Goal: Find specific page/section: Find specific page/section

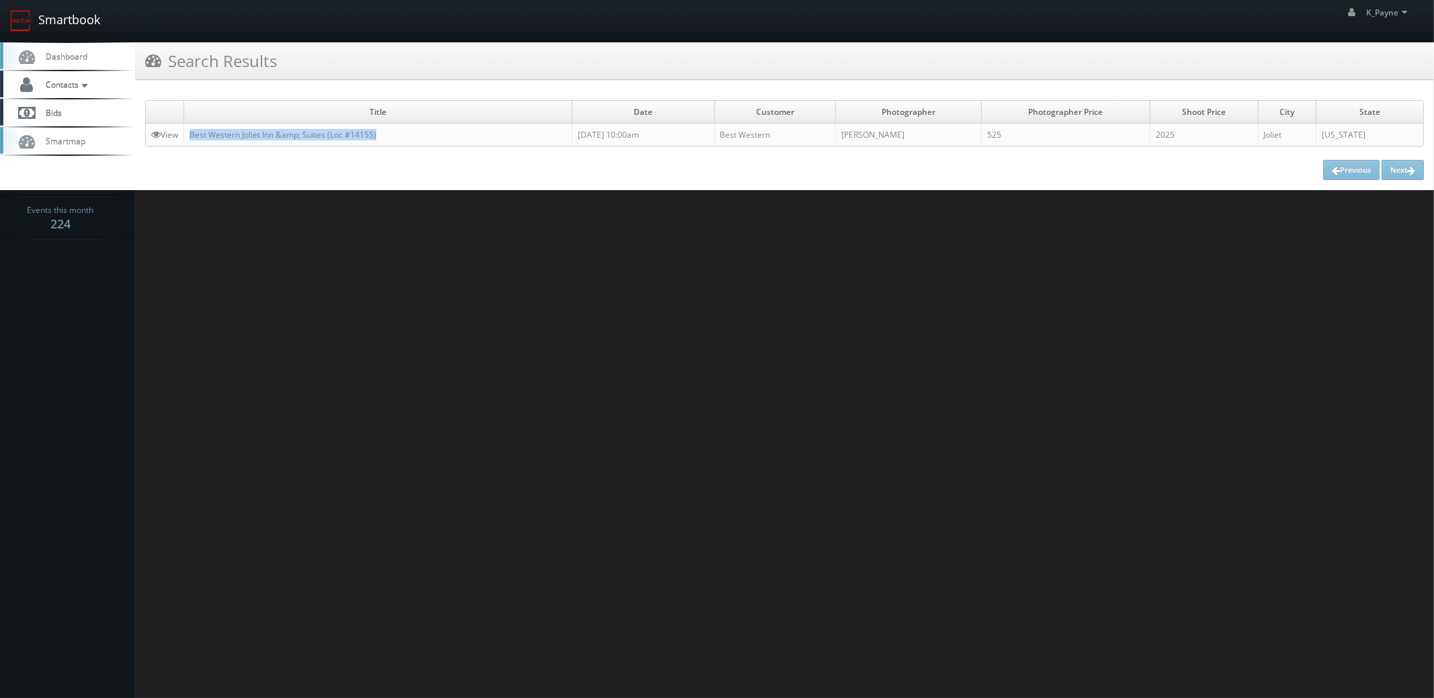
click at [49, 10] on link "Smartbook" at bounding box center [55, 21] width 110 height 42
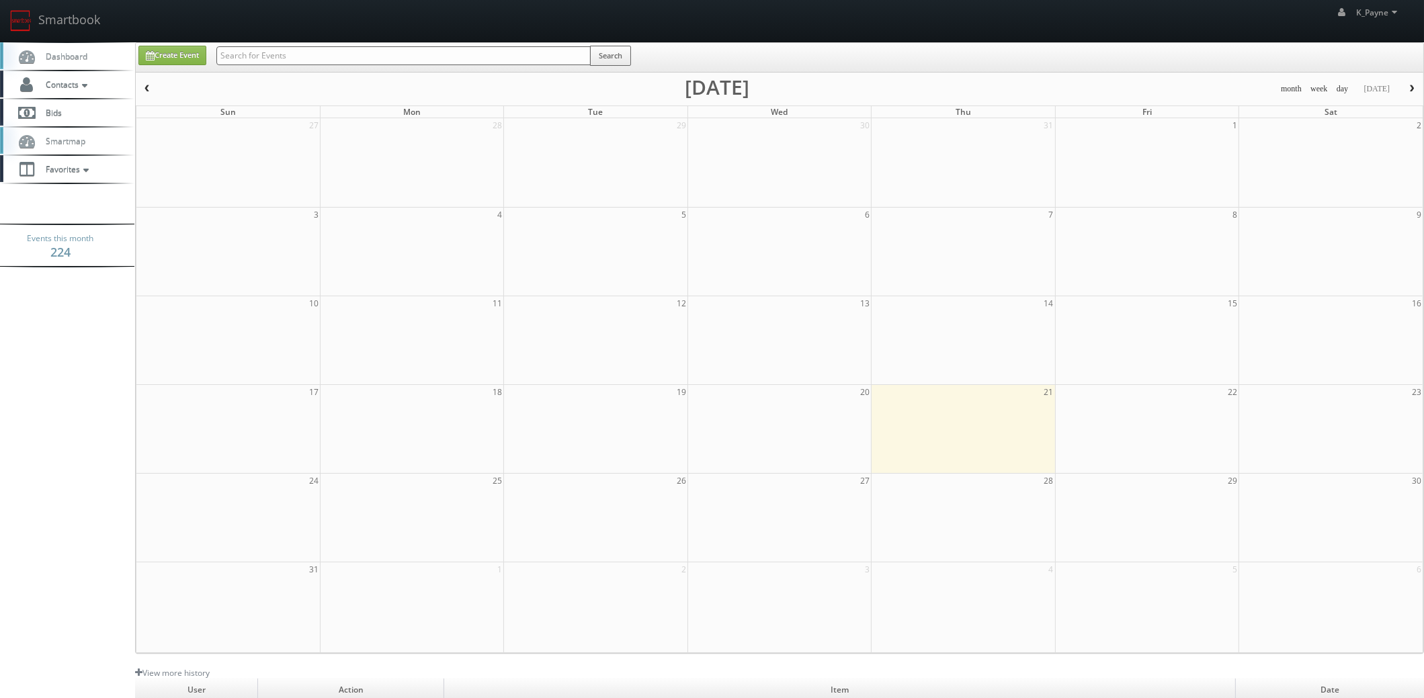
click at [252, 56] on input "text" at bounding box center [403, 55] width 374 height 19
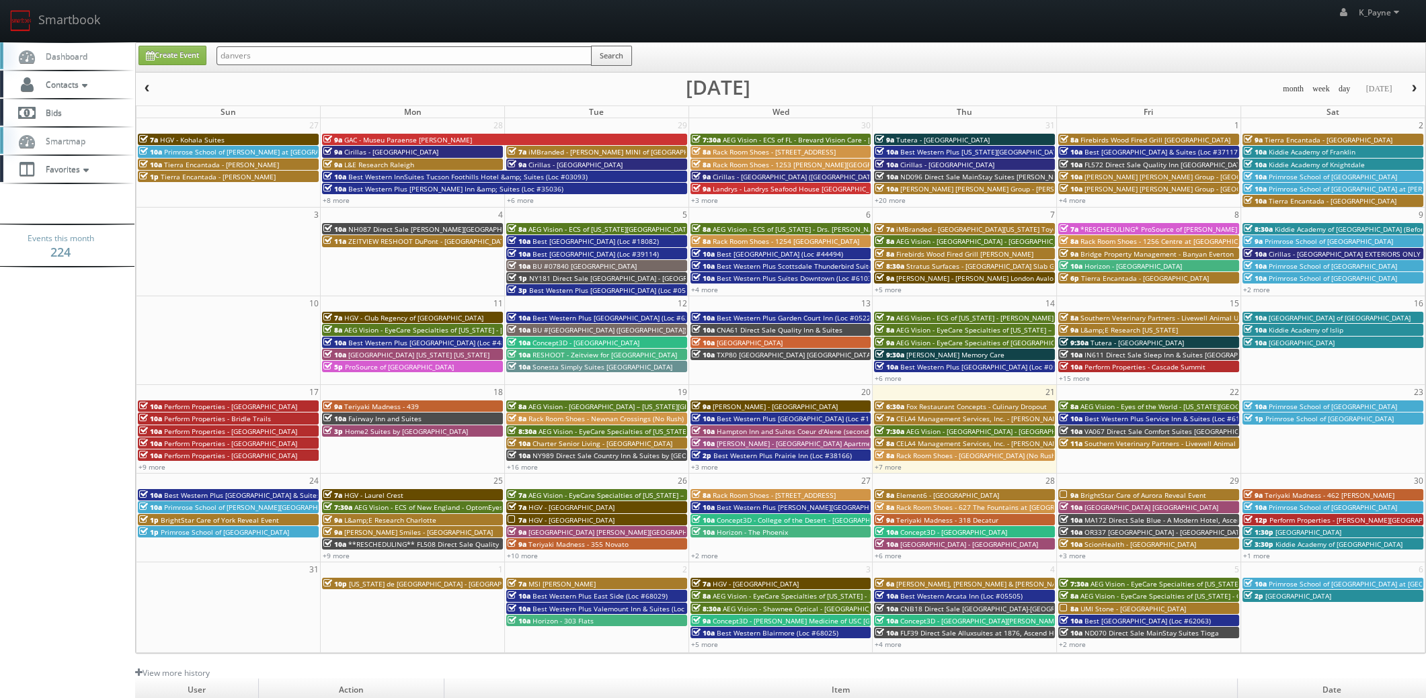
type input "danvers"
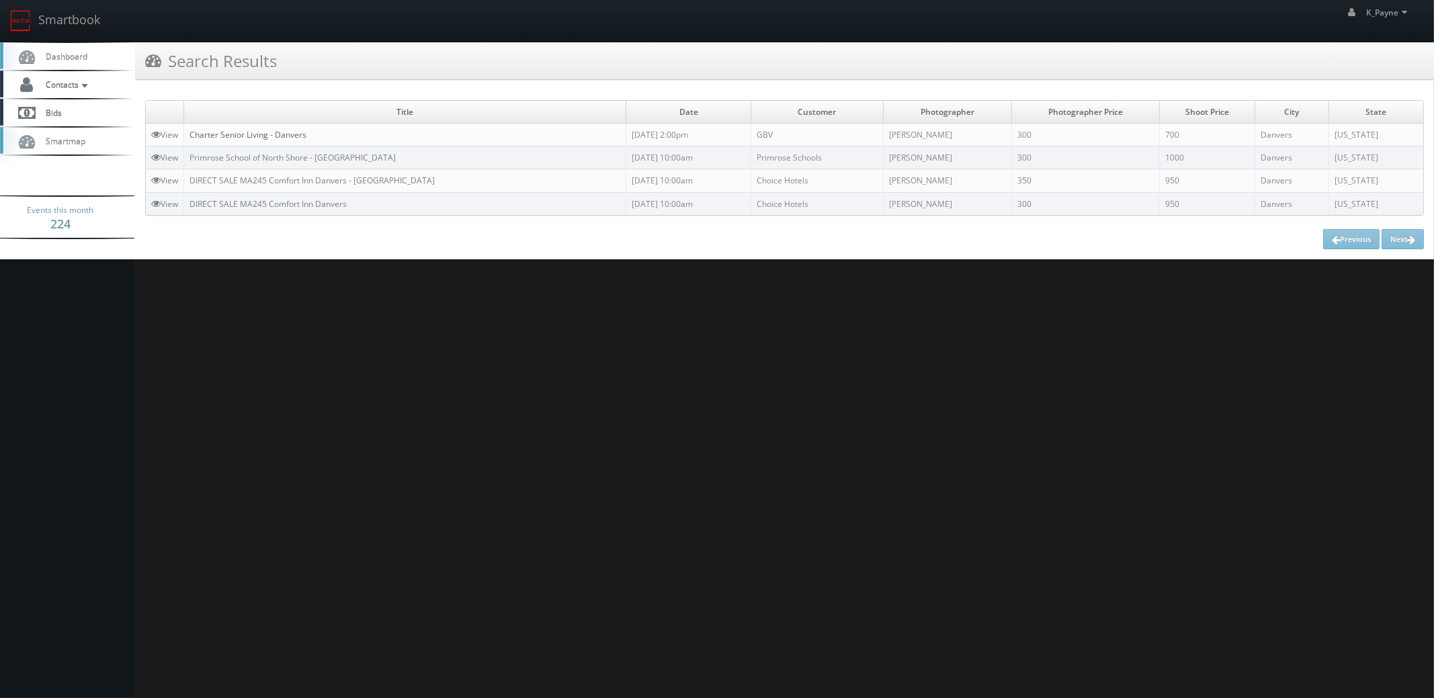
click at [288, 131] on link "Charter Senior Living - Danvers" at bounding box center [248, 134] width 117 height 11
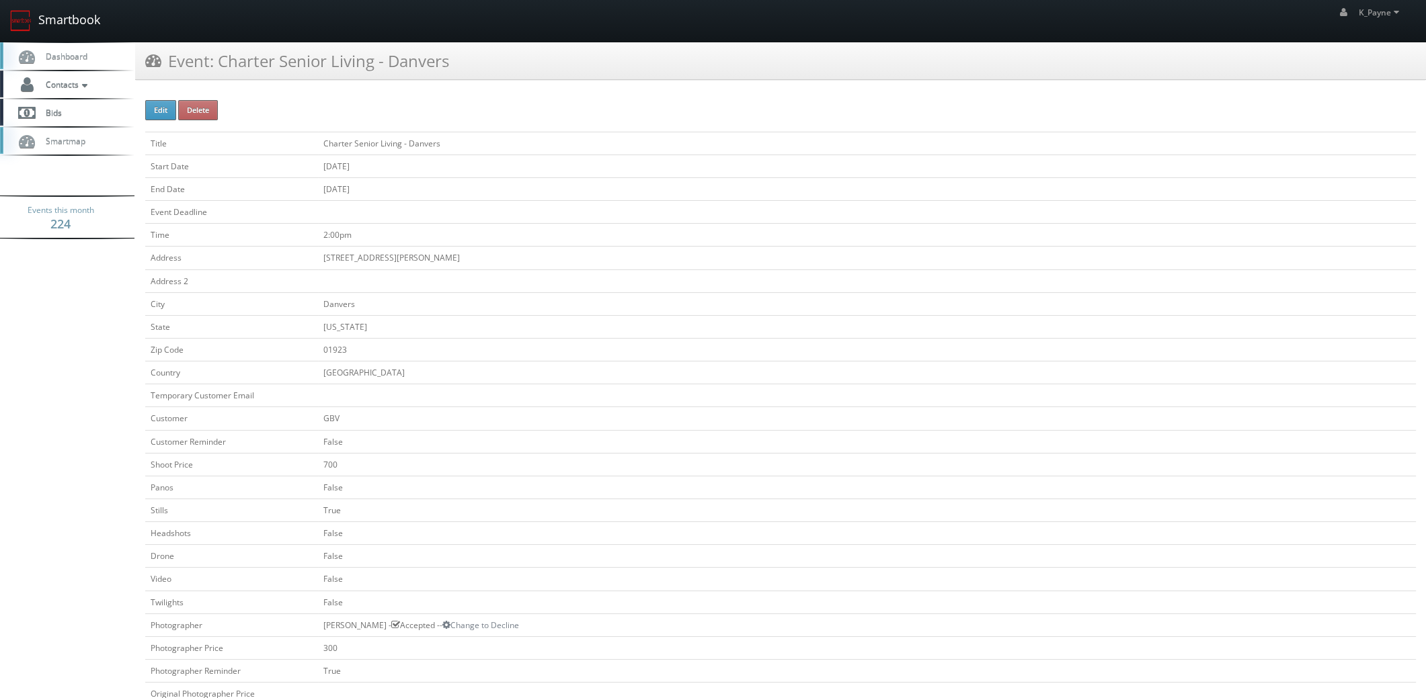
click at [50, 21] on link "Smartbook" at bounding box center [55, 21] width 110 height 42
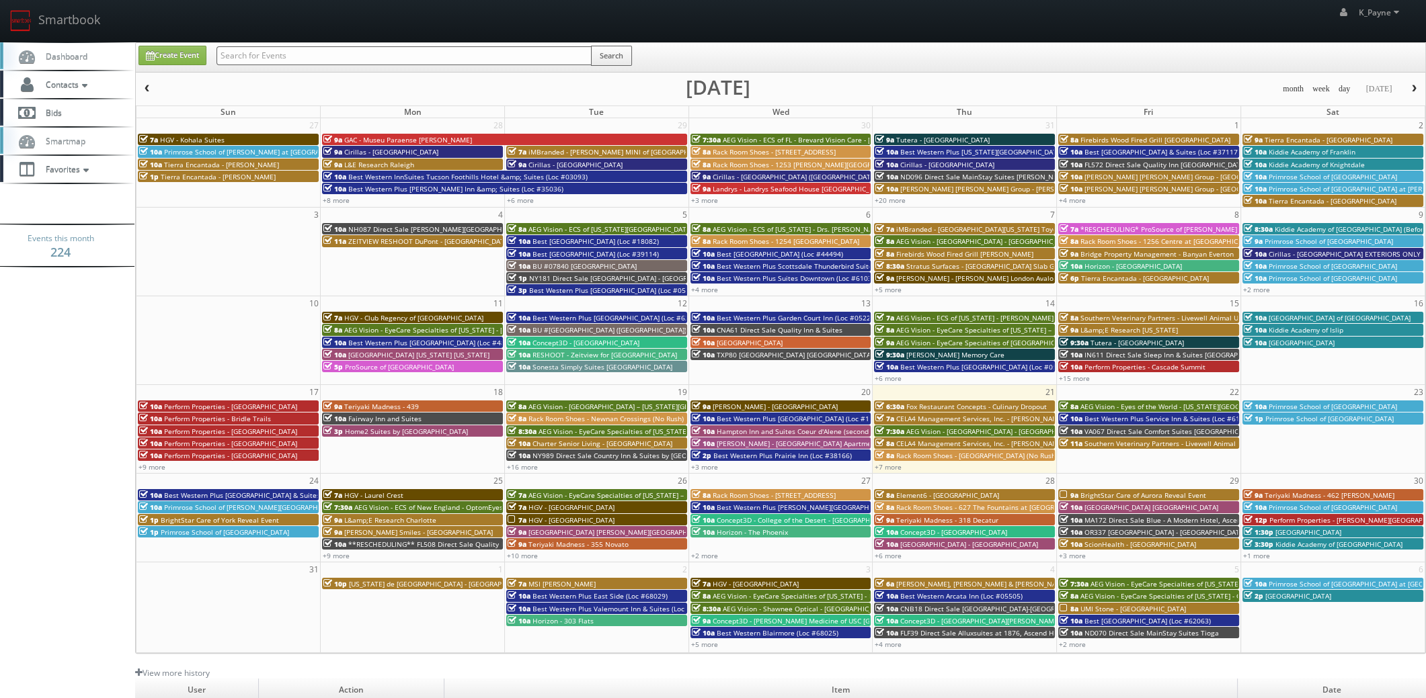
click at [262, 52] on input "text" at bounding box center [403, 55] width 375 height 19
type input "dedham"
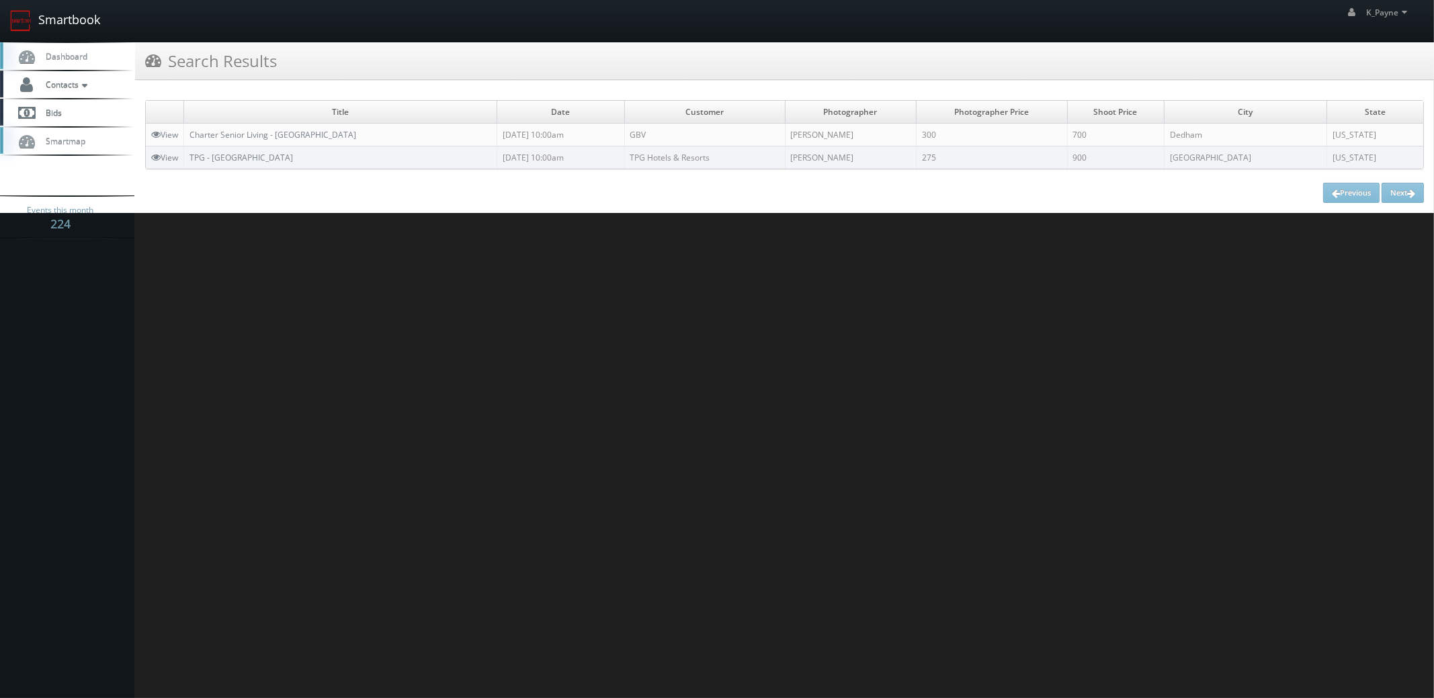
click at [79, 15] on link "Smartbook" at bounding box center [55, 21] width 110 height 42
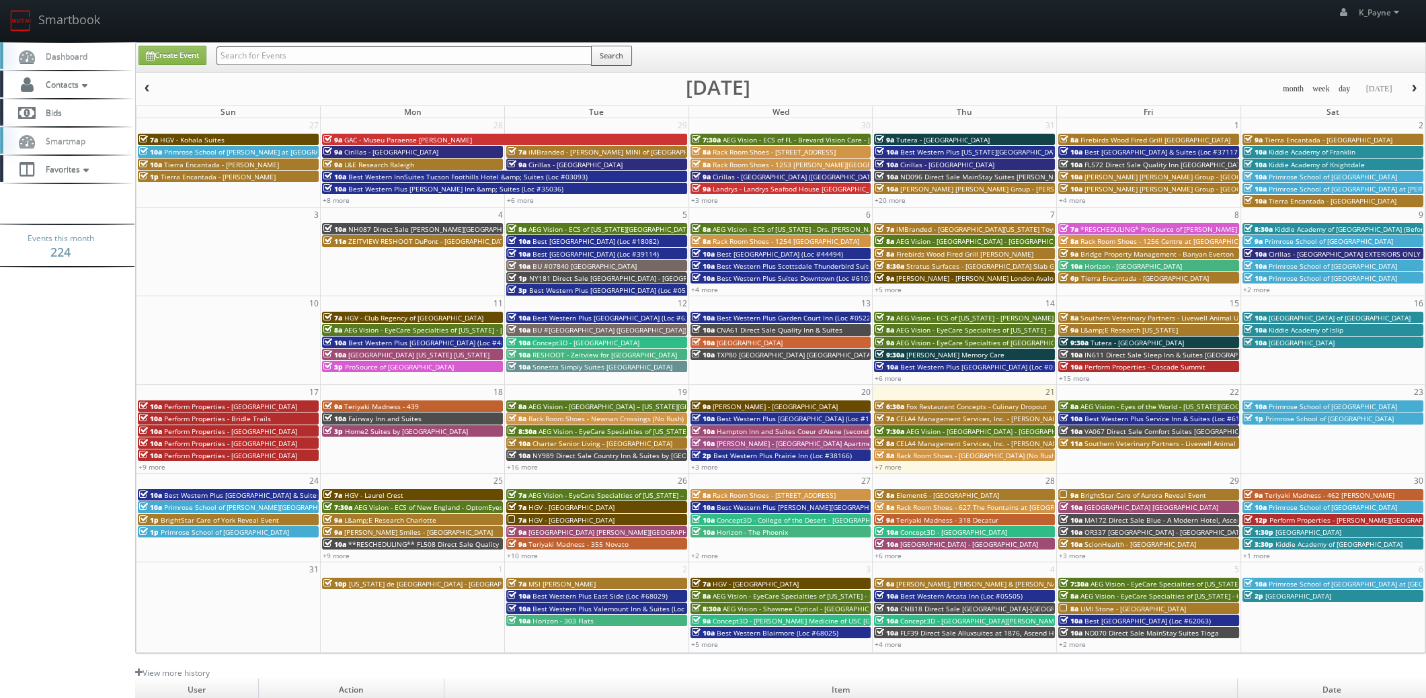
click at [292, 55] on input "text" at bounding box center [403, 55] width 375 height 19
type input "tn345"
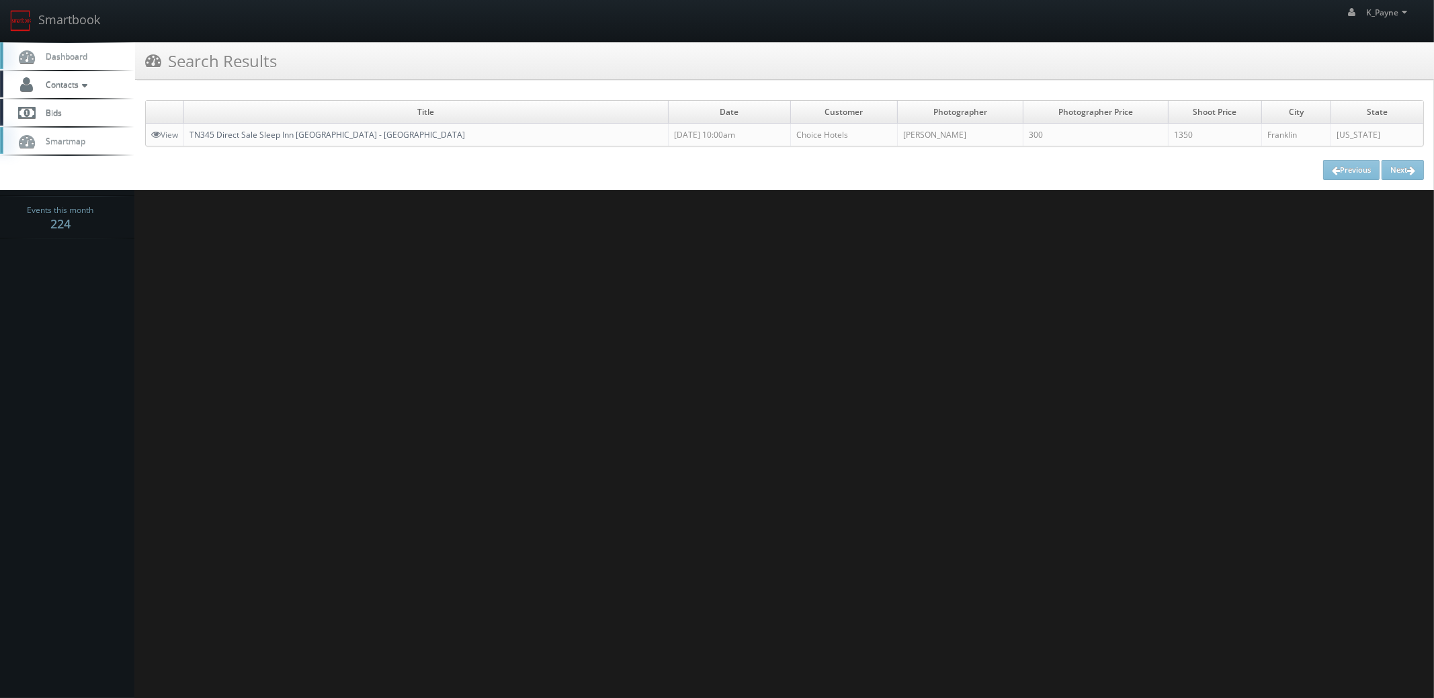
click at [334, 134] on link "TN345 Direct Sale Sleep Inn Franklin - Cool Springs" at bounding box center [328, 134] width 276 height 11
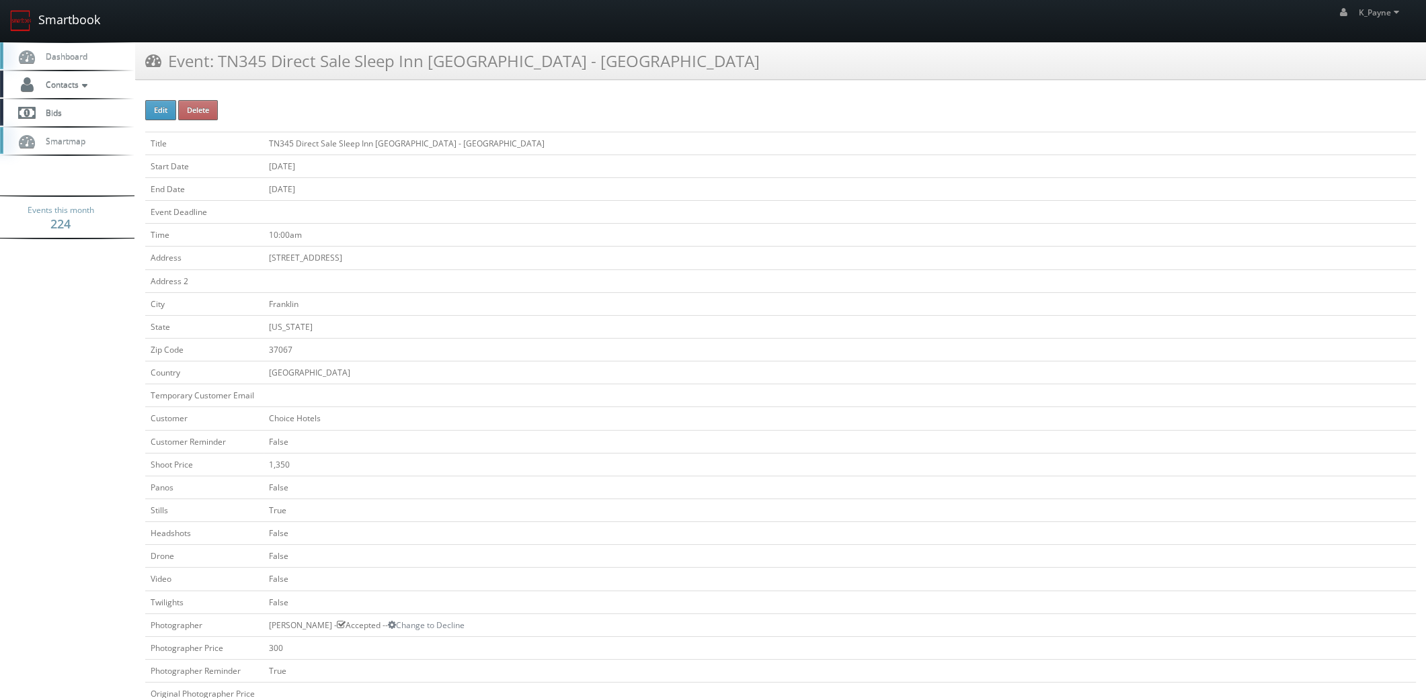
click at [48, 19] on link "Smartbook" at bounding box center [55, 21] width 110 height 42
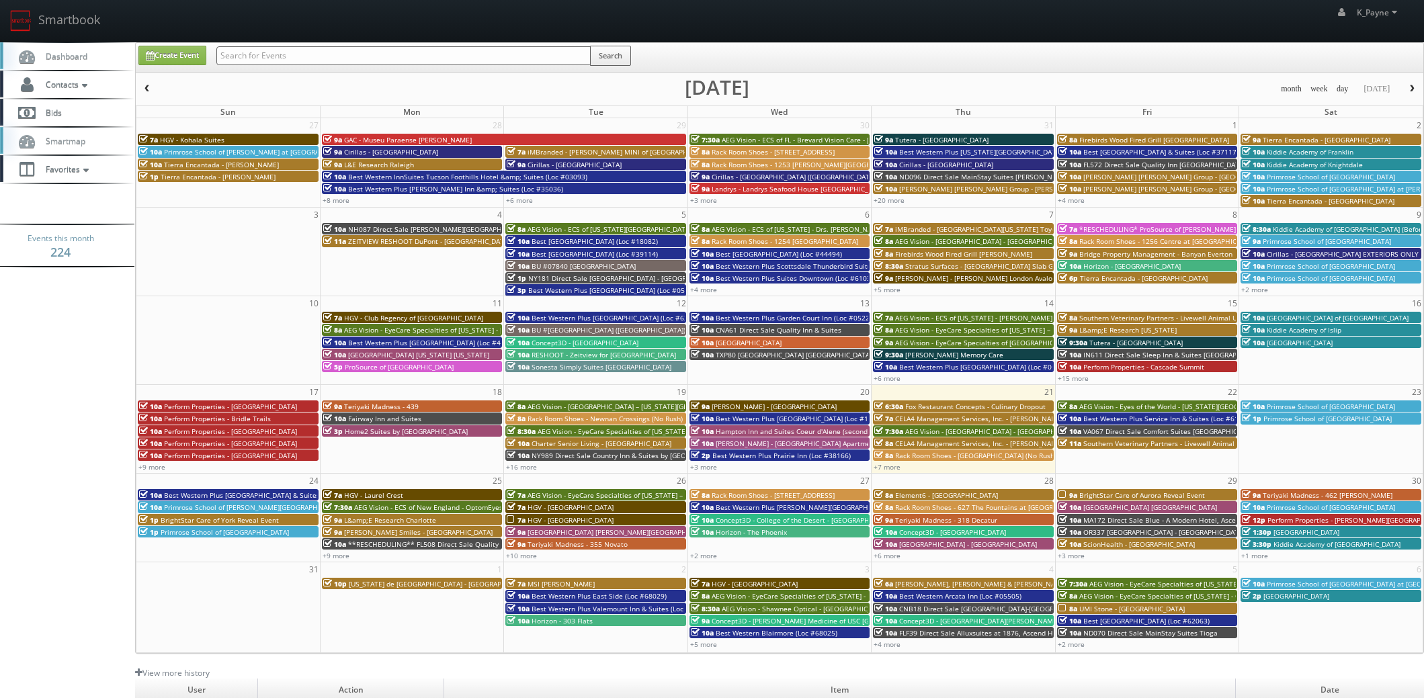
click at [333, 58] on input "text" at bounding box center [403, 55] width 374 height 19
type input "newnan"
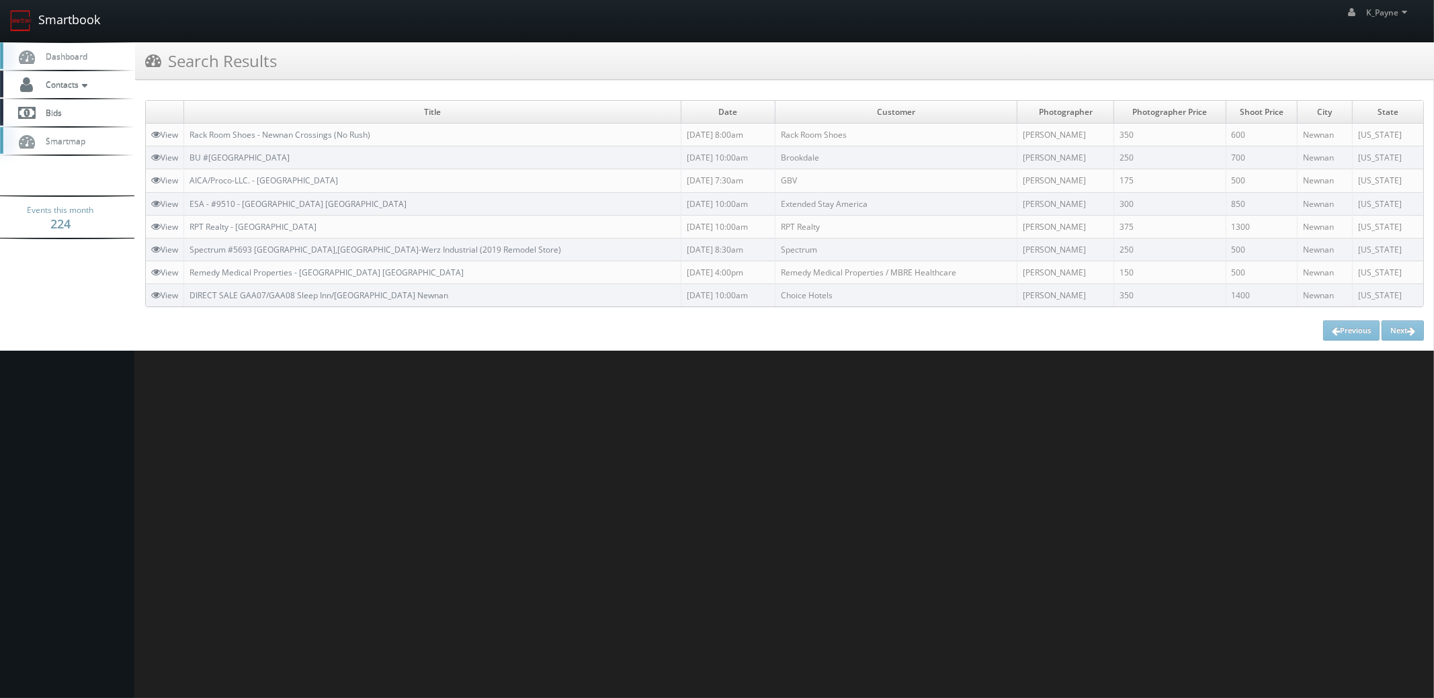
click at [61, 20] on link "Smartbook" at bounding box center [55, 21] width 110 height 42
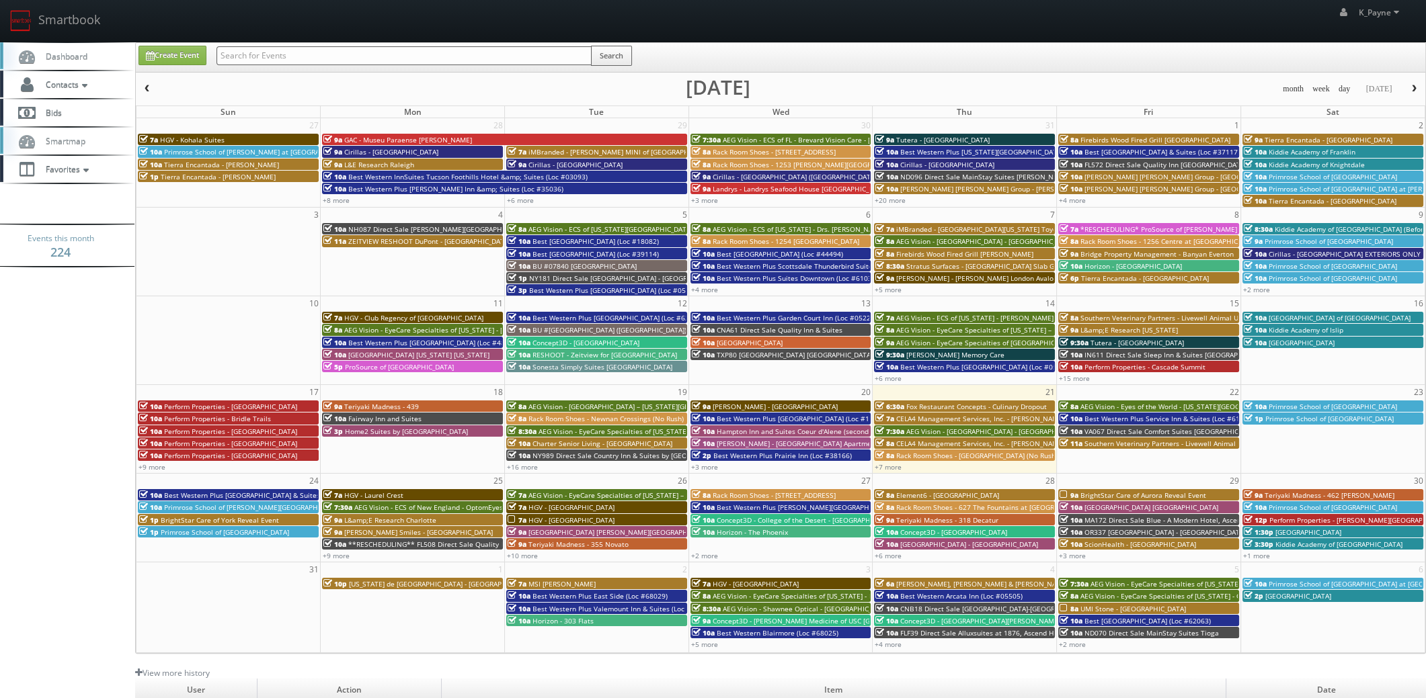
click at [253, 54] on input "text" at bounding box center [403, 55] width 375 height 19
type input "aveda"
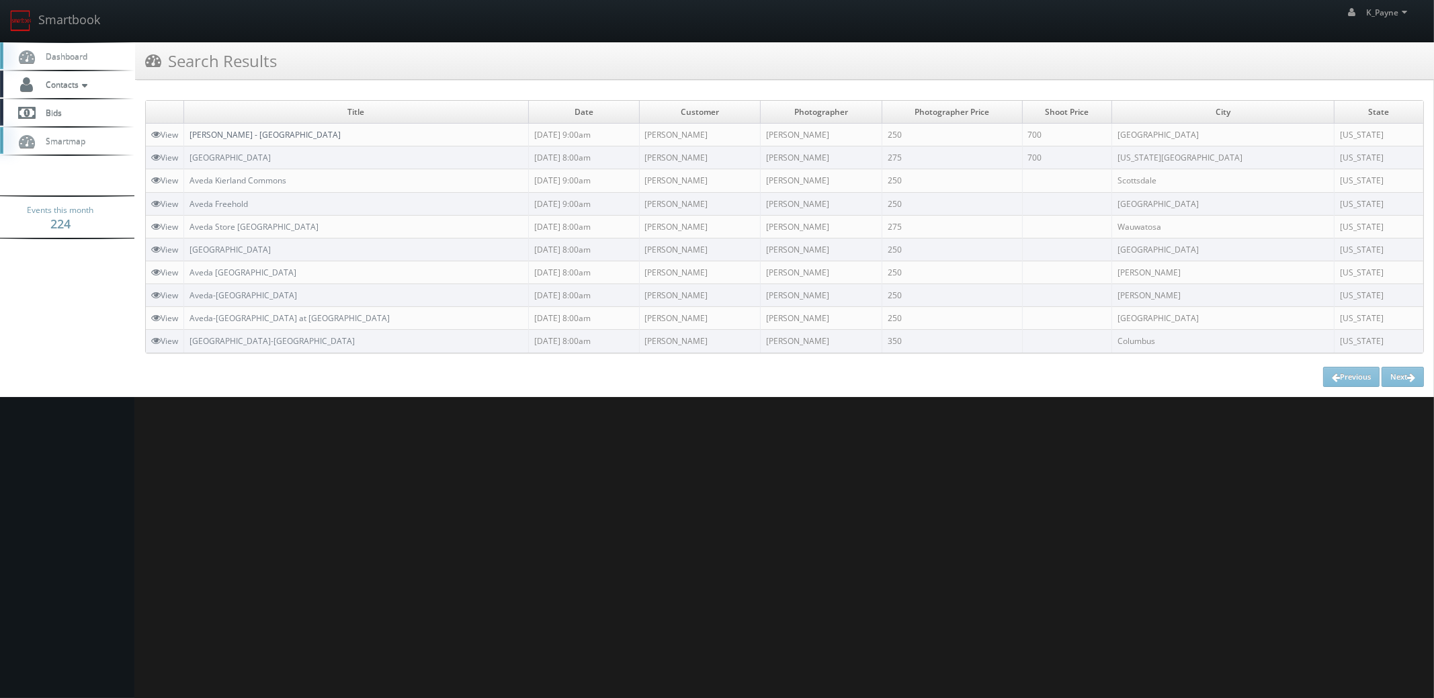
click at [302, 134] on link "[PERSON_NAME] - [GEOGRAPHIC_DATA]" at bounding box center [265, 134] width 151 height 11
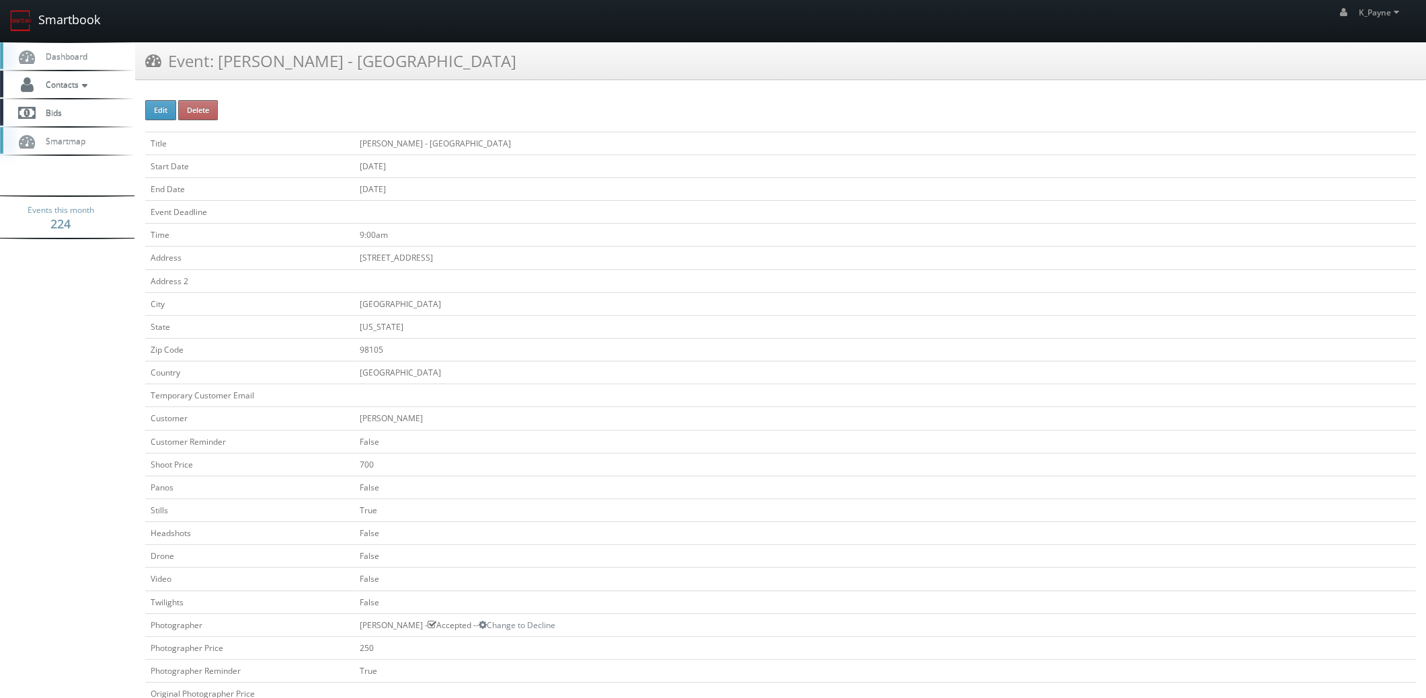
click at [50, 12] on link "Smartbook" at bounding box center [55, 21] width 110 height 42
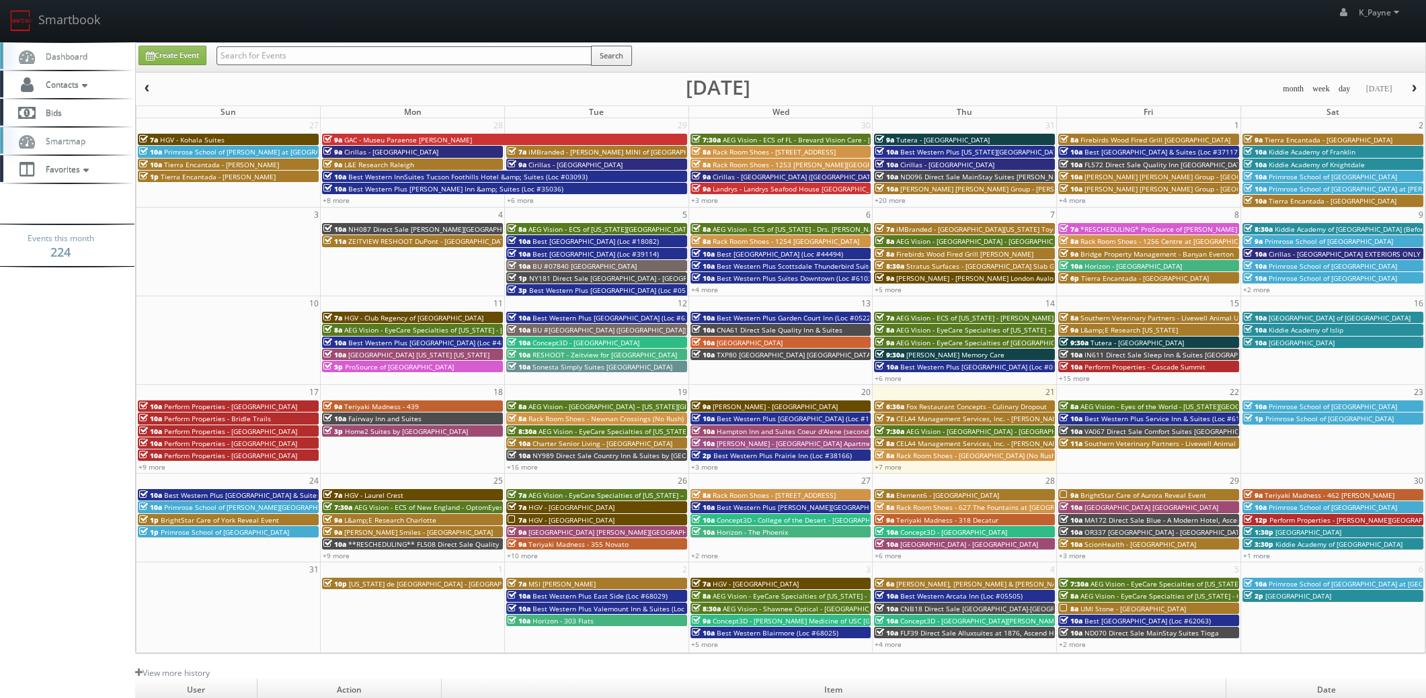
click at [303, 54] on input "text" at bounding box center [403, 55] width 375 height 19
type input "05185"
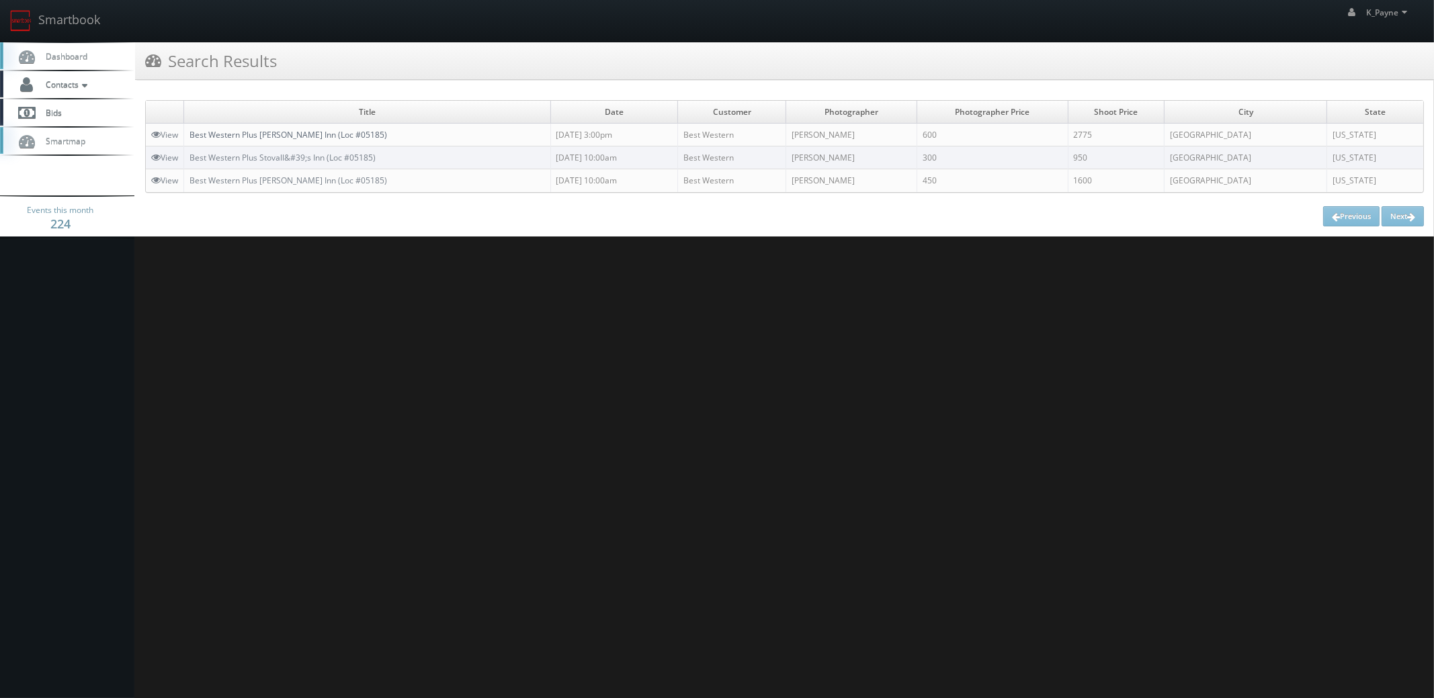
click at [323, 134] on link "Best Western Plus [PERSON_NAME] Inn (Loc #05185)" at bounding box center [289, 134] width 198 height 11
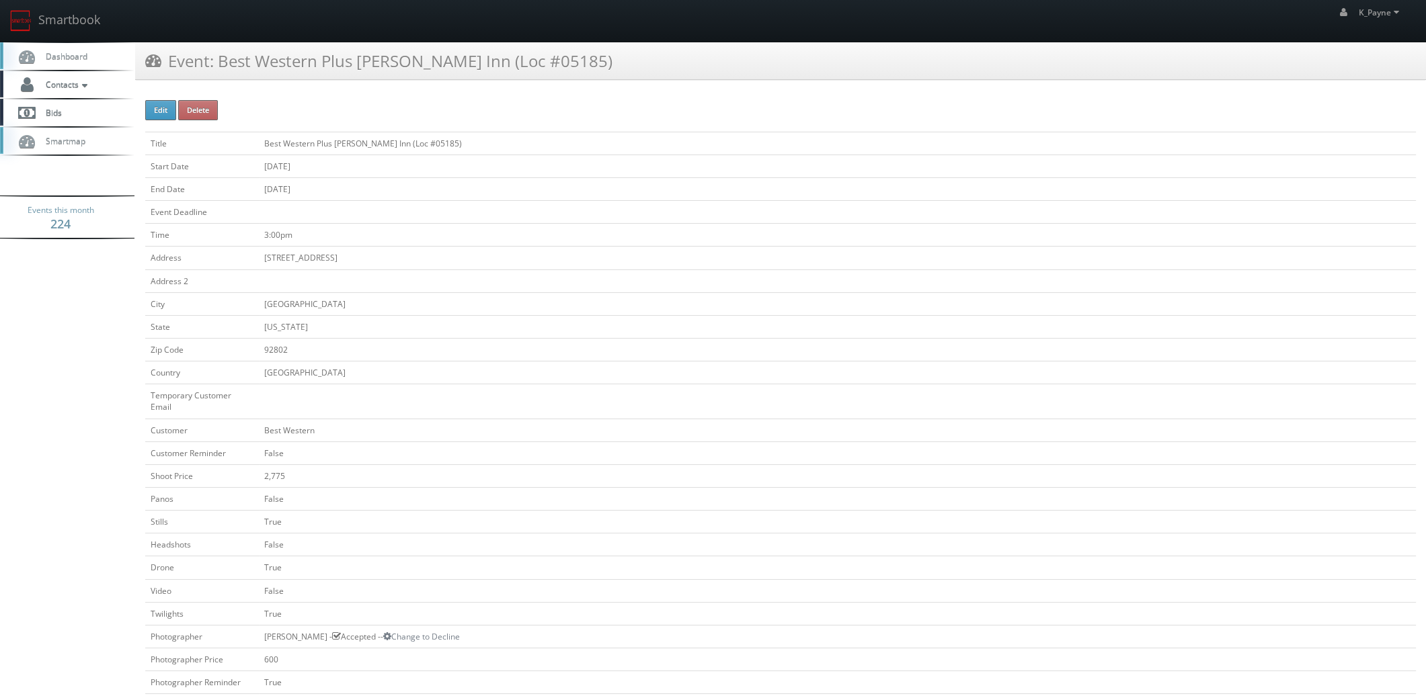
drag, startPoint x: 291, startPoint y: 617, endPoint x: 276, endPoint y: 622, distance: 15.7
click at [291, 625] on td "[PERSON_NAME] - Accepted -- Change to Decline" at bounding box center [837, 636] width 1157 height 23
drag, startPoint x: 252, startPoint y: 622, endPoint x: 318, endPoint y: 627, distance: 66.1
click at [318, 627] on tr "Photographer [PERSON_NAME] - Accepted -- Change to Decline" at bounding box center [780, 636] width 1270 height 23
copy tr "[PERSON_NAME]"
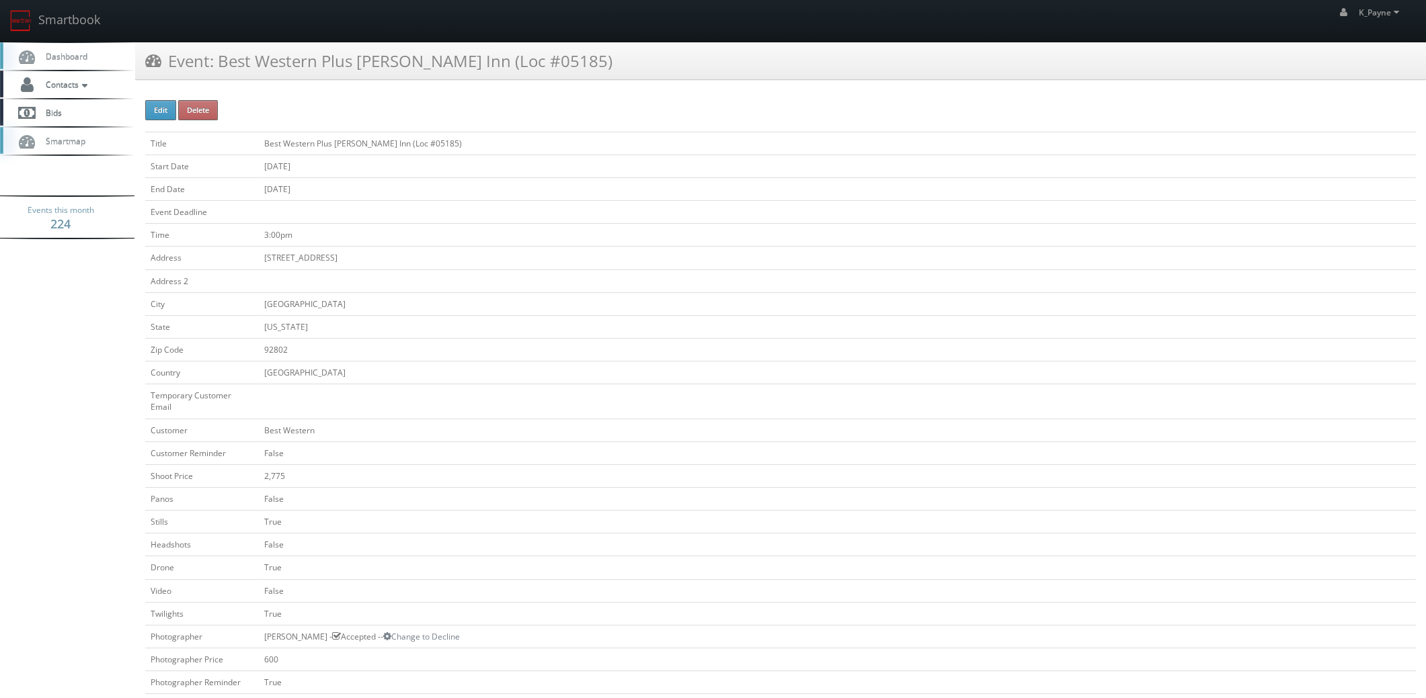
click at [565, 75] on div "Event: Best Western Plus Stovall's Inn (Loc #05185)" at bounding box center [780, 61] width 1291 height 38
drag, startPoint x: 563, startPoint y: 63, endPoint x: 220, endPoint y: 77, distance: 343.8
click at [220, 77] on div "Event: Best Western Plus Stovall's Inn (Loc #05185)" at bounding box center [780, 61] width 1291 height 38
copy h3 "Best Western Plus Stovall's Inn (Loc #05185)"
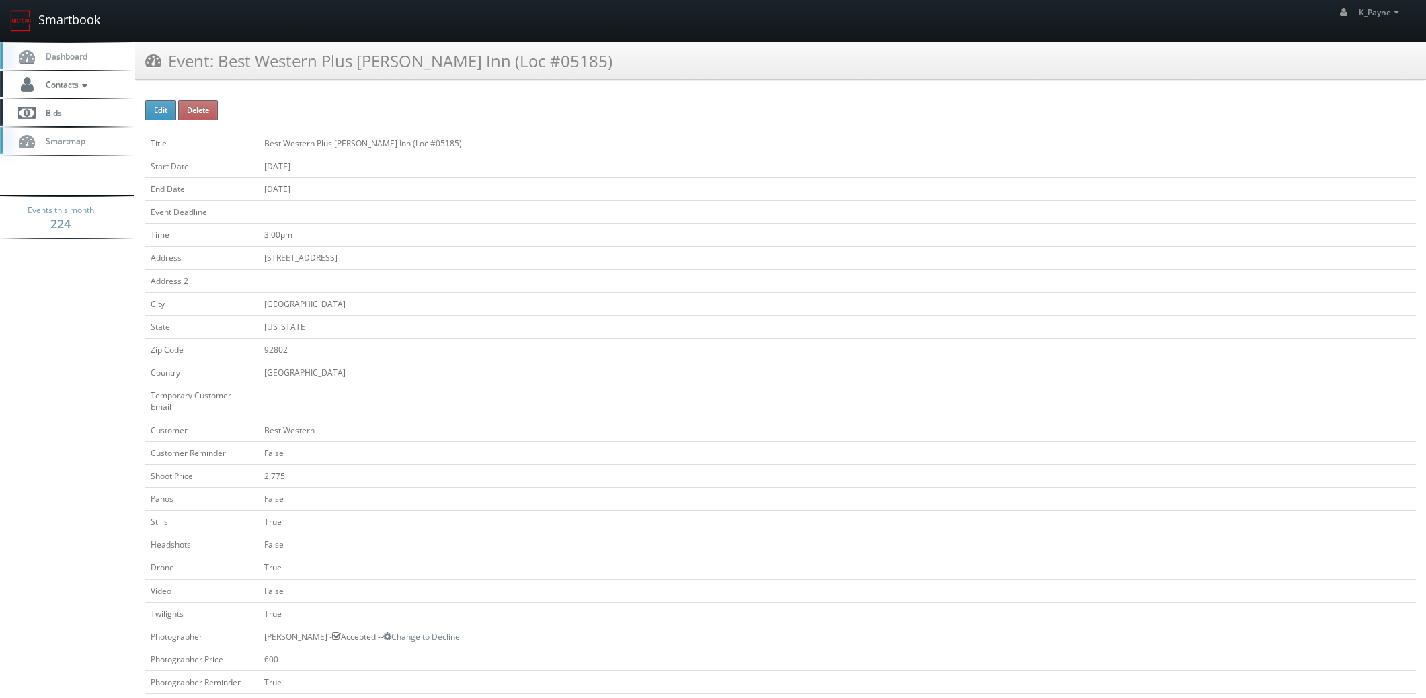
click at [64, 11] on link "Smartbook" at bounding box center [55, 21] width 110 height 42
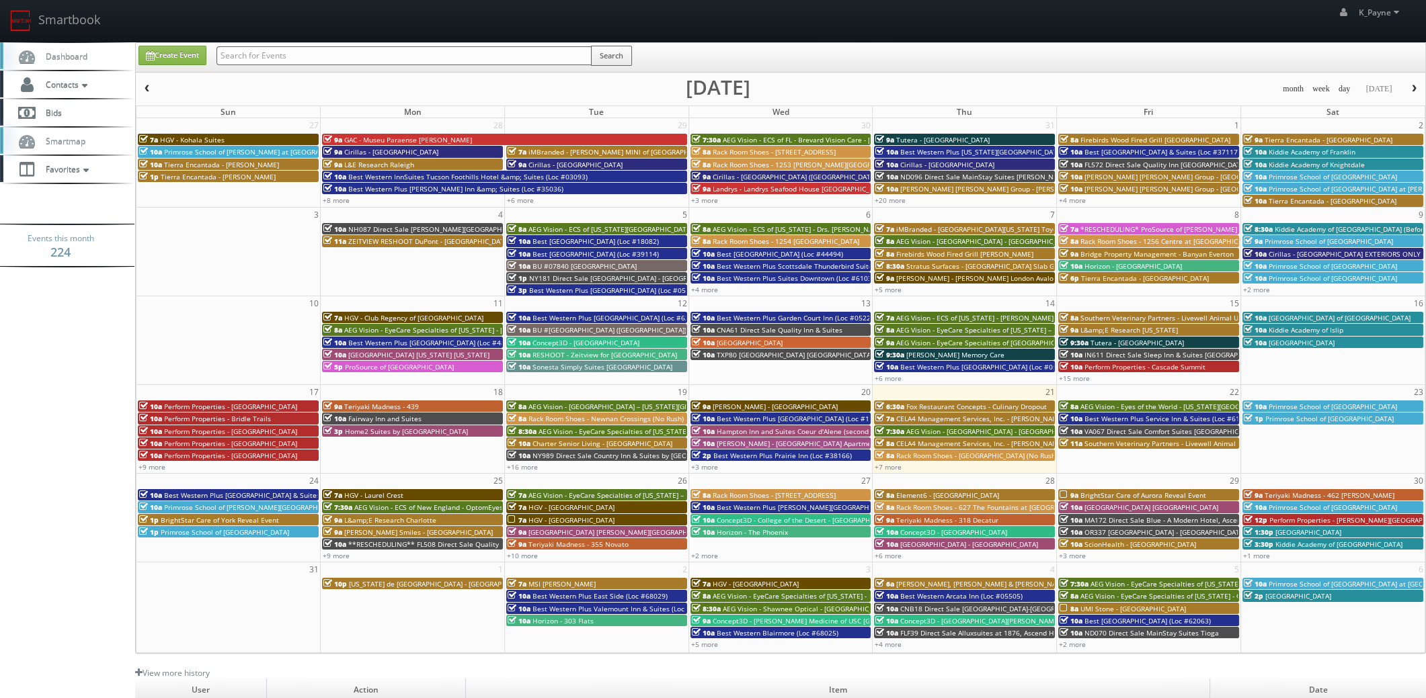
click at [296, 56] on input "text" at bounding box center [403, 55] width 375 height 19
type input "granada"
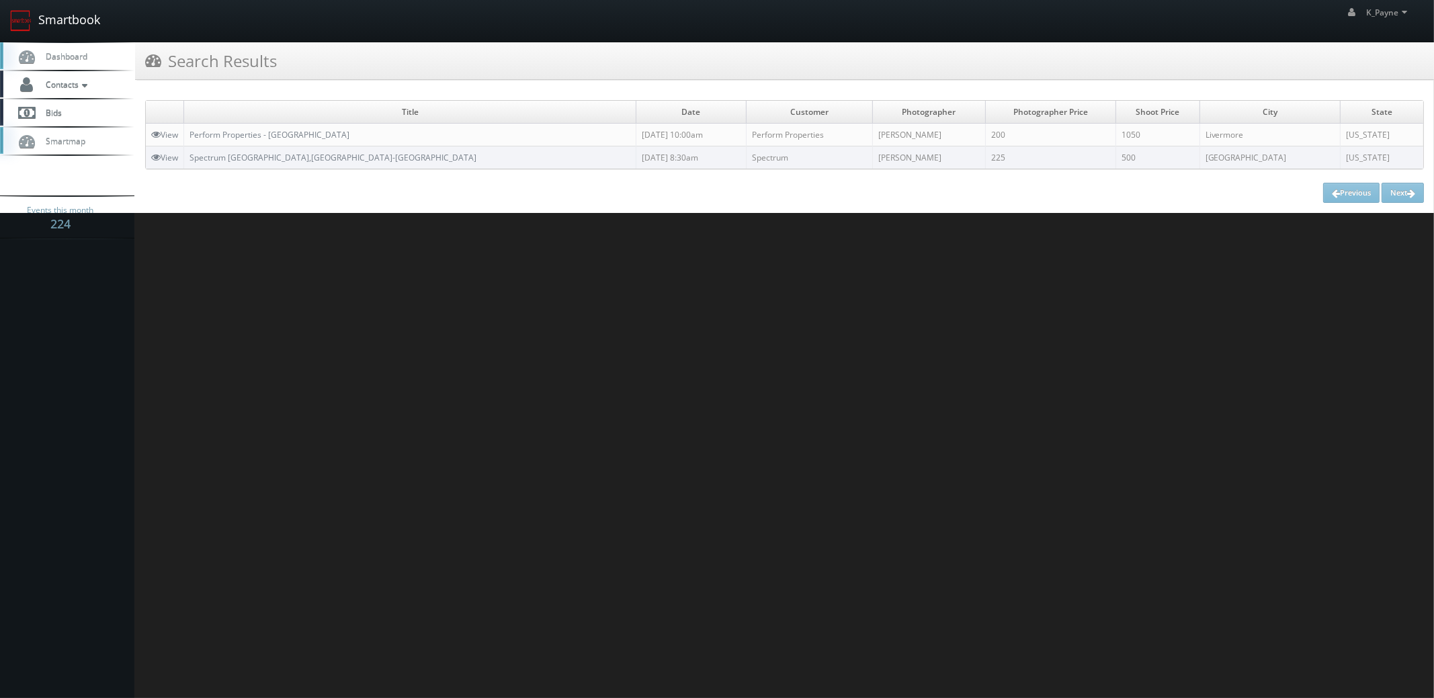
click at [84, 21] on link "Smartbook" at bounding box center [55, 21] width 110 height 42
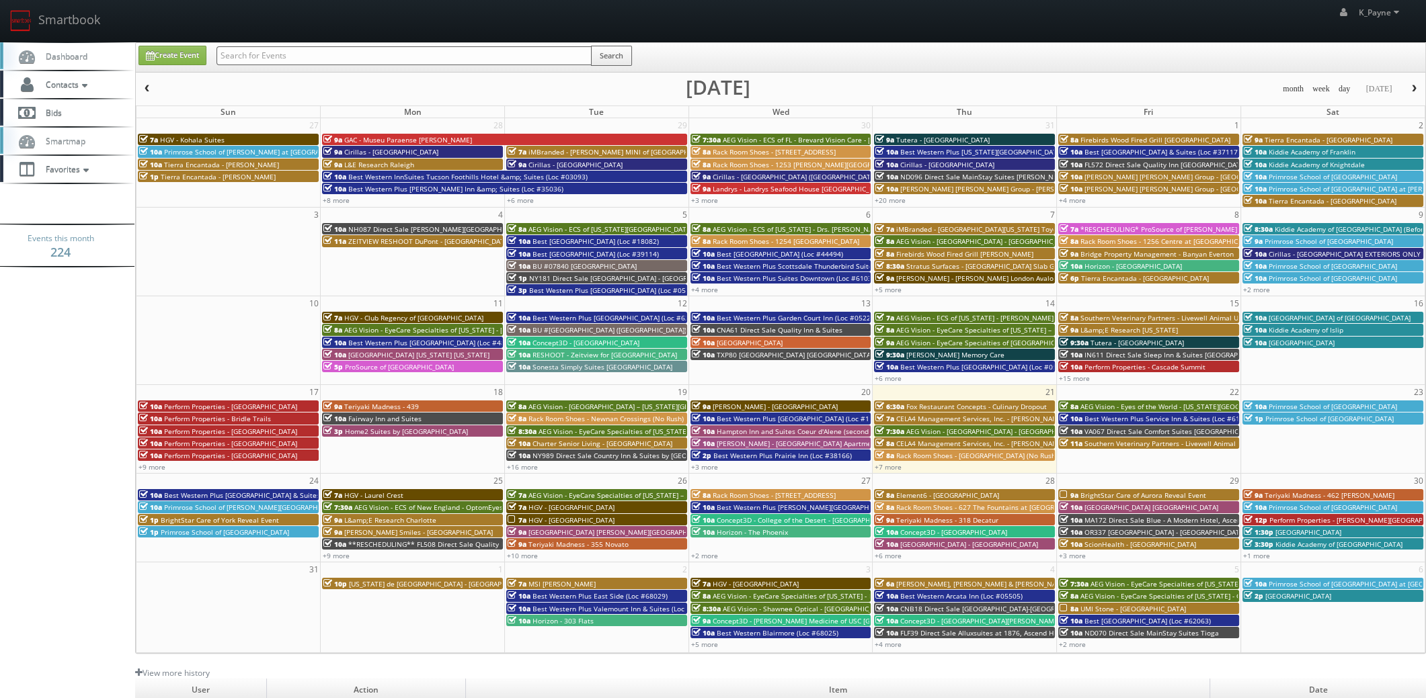
click at [252, 55] on input "text" at bounding box center [403, 55] width 375 height 19
type input "abingdon"
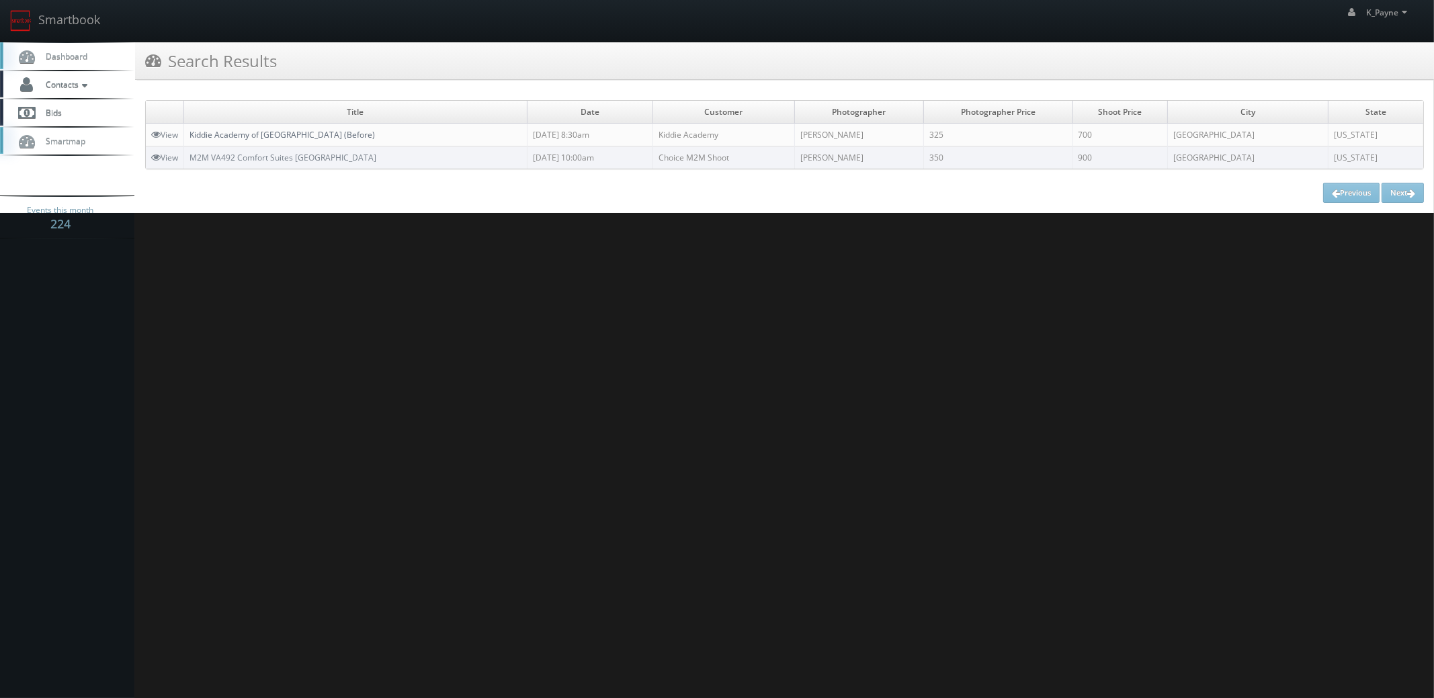
click at [261, 130] on link "Kiddie Academy of [GEOGRAPHIC_DATA] (Before)" at bounding box center [283, 134] width 186 height 11
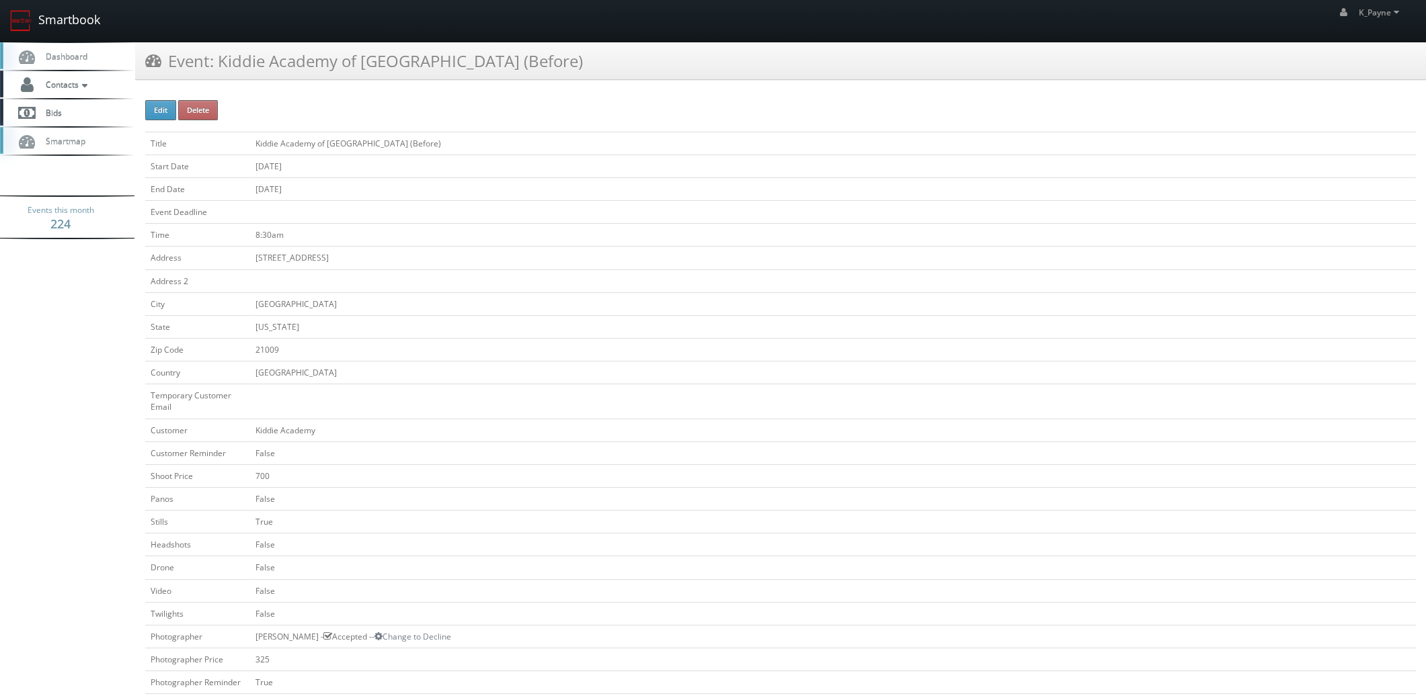
click at [83, 26] on link "Smartbook" at bounding box center [55, 21] width 110 height 42
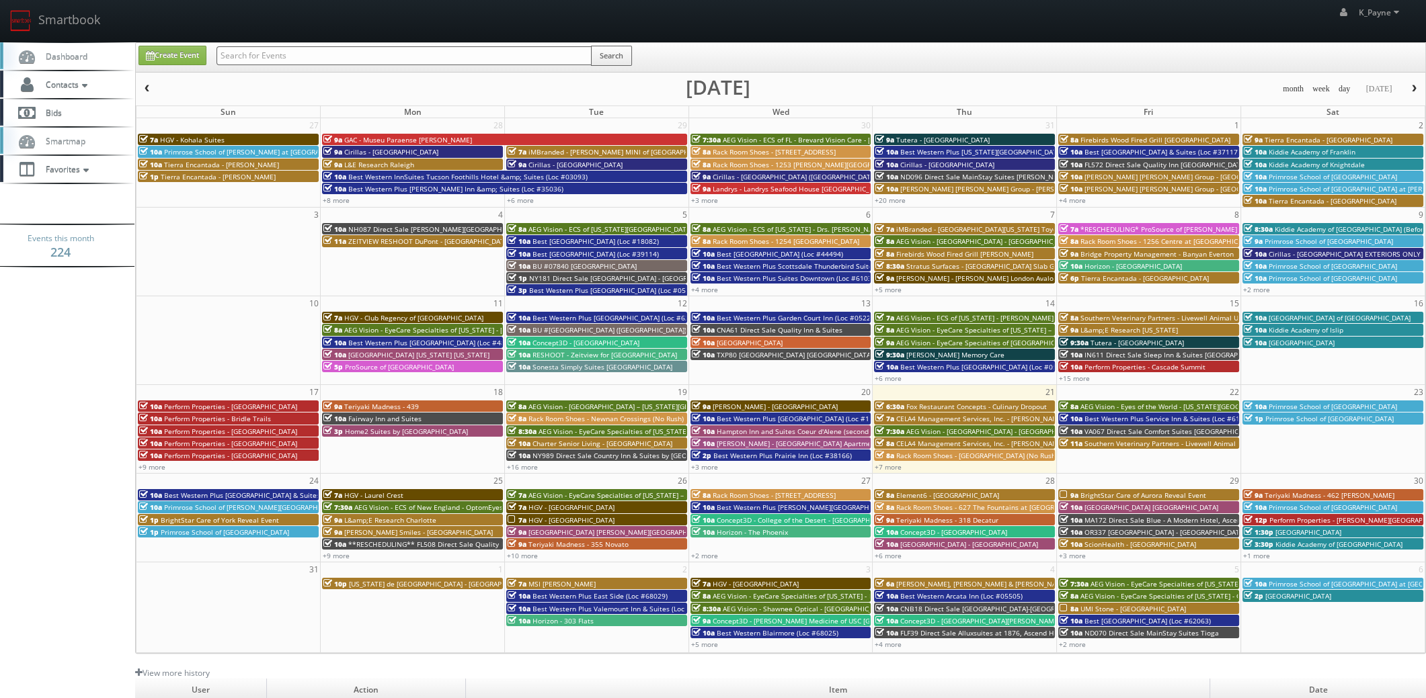
click at [278, 52] on input "text" at bounding box center [403, 55] width 375 height 19
type input "southlake"
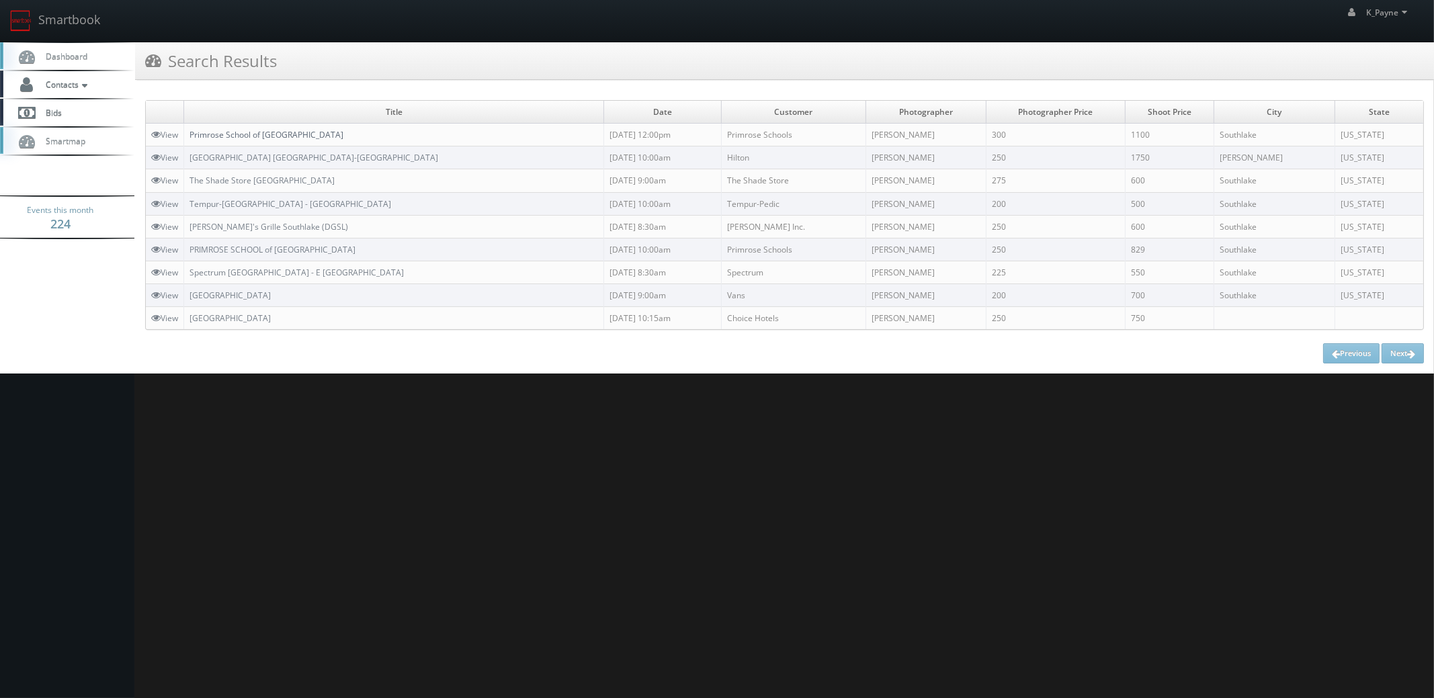
click at [271, 136] on link "Primrose School of [GEOGRAPHIC_DATA]" at bounding box center [267, 134] width 154 height 11
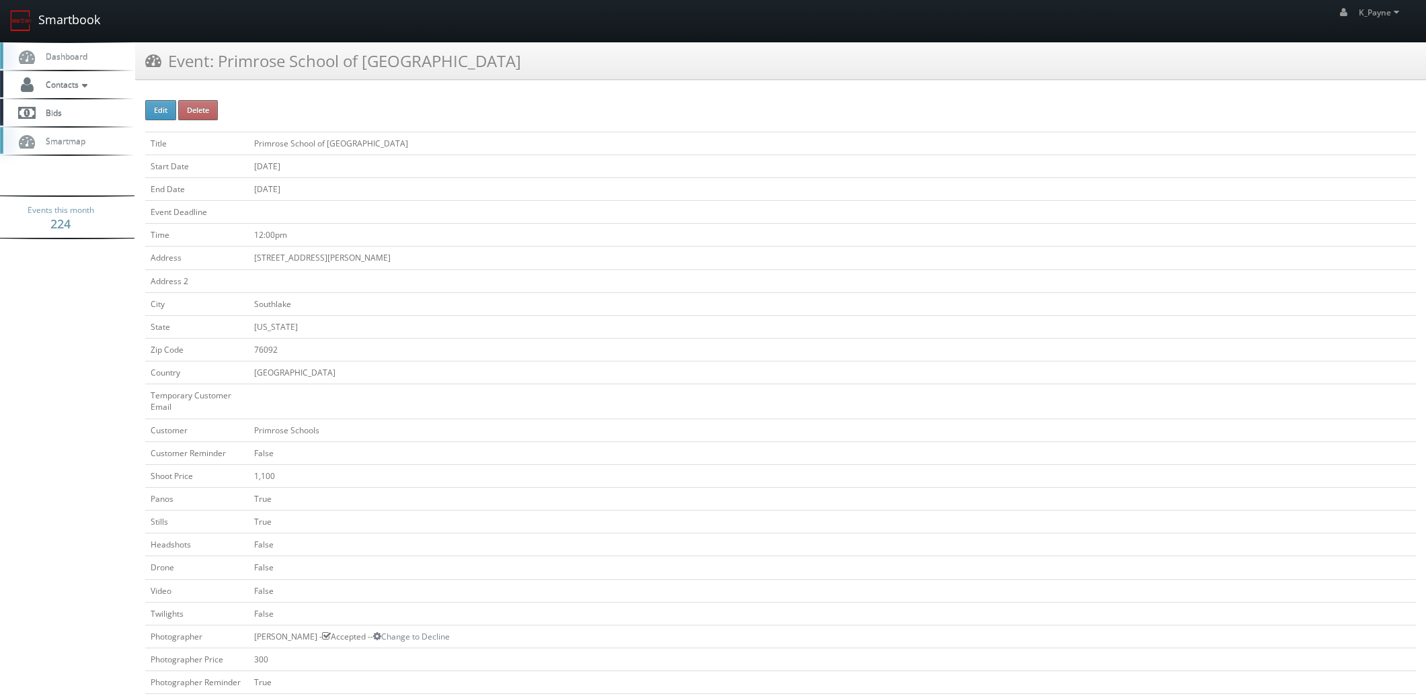
click at [65, 15] on link "Smartbook" at bounding box center [55, 21] width 110 height 42
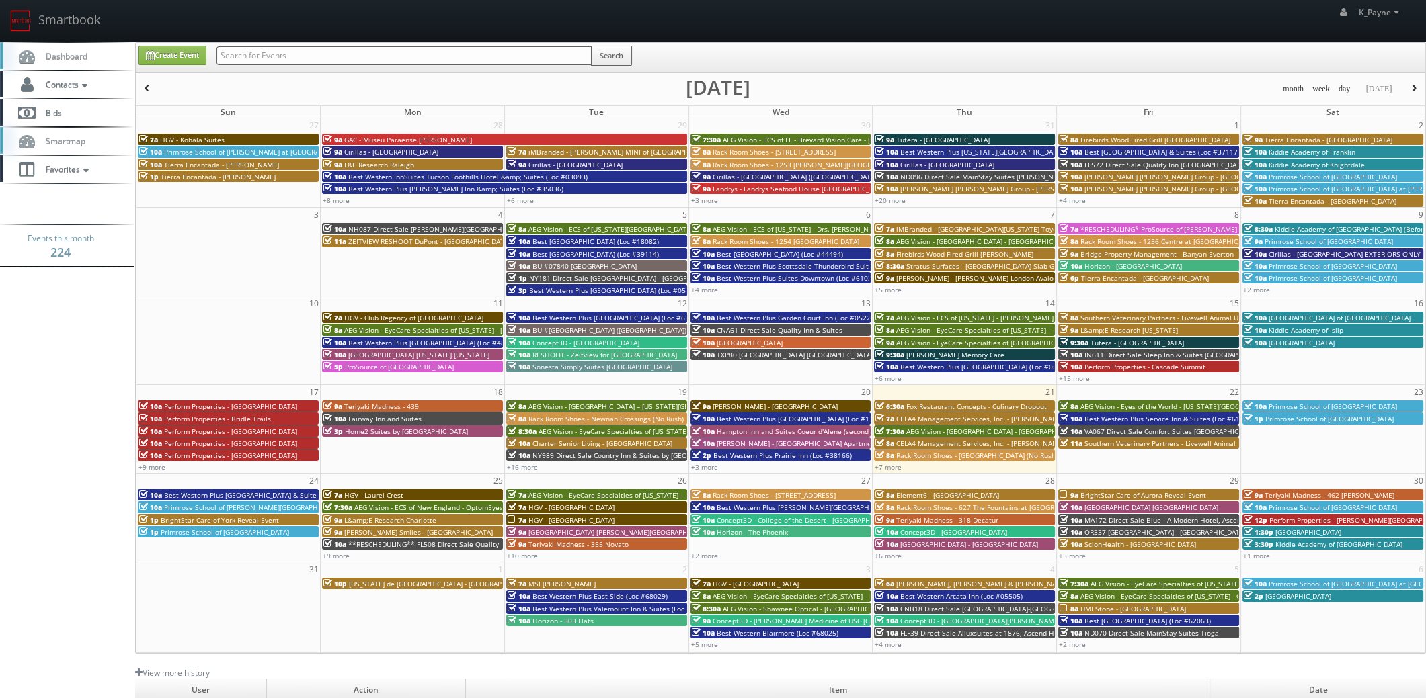
click at [263, 63] on input "text" at bounding box center [403, 55] width 375 height 19
type input "meridian"
click at [608, 58] on button "Search" at bounding box center [611, 56] width 41 height 20
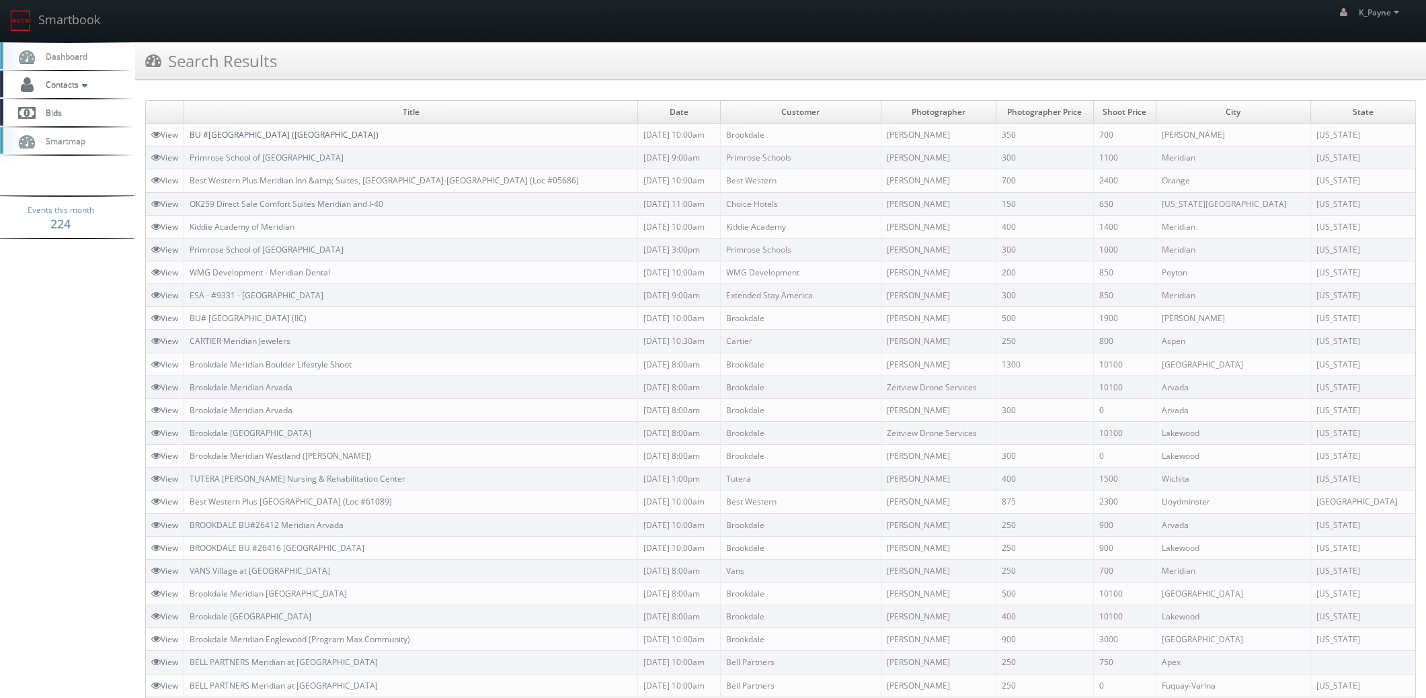
click at [307, 135] on link "BU #[GEOGRAPHIC_DATA] ([GEOGRAPHIC_DATA])" at bounding box center [284, 134] width 189 height 11
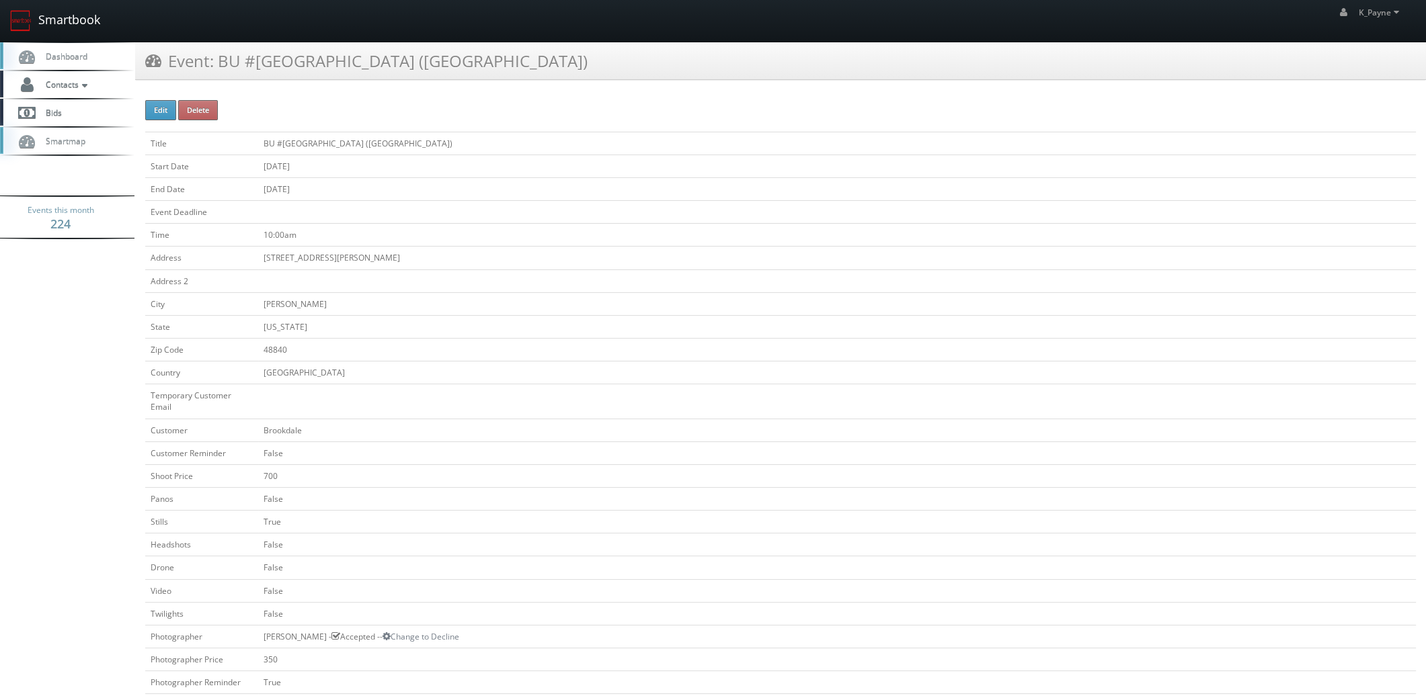
click at [69, 19] on link "Smartbook" at bounding box center [55, 21] width 110 height 42
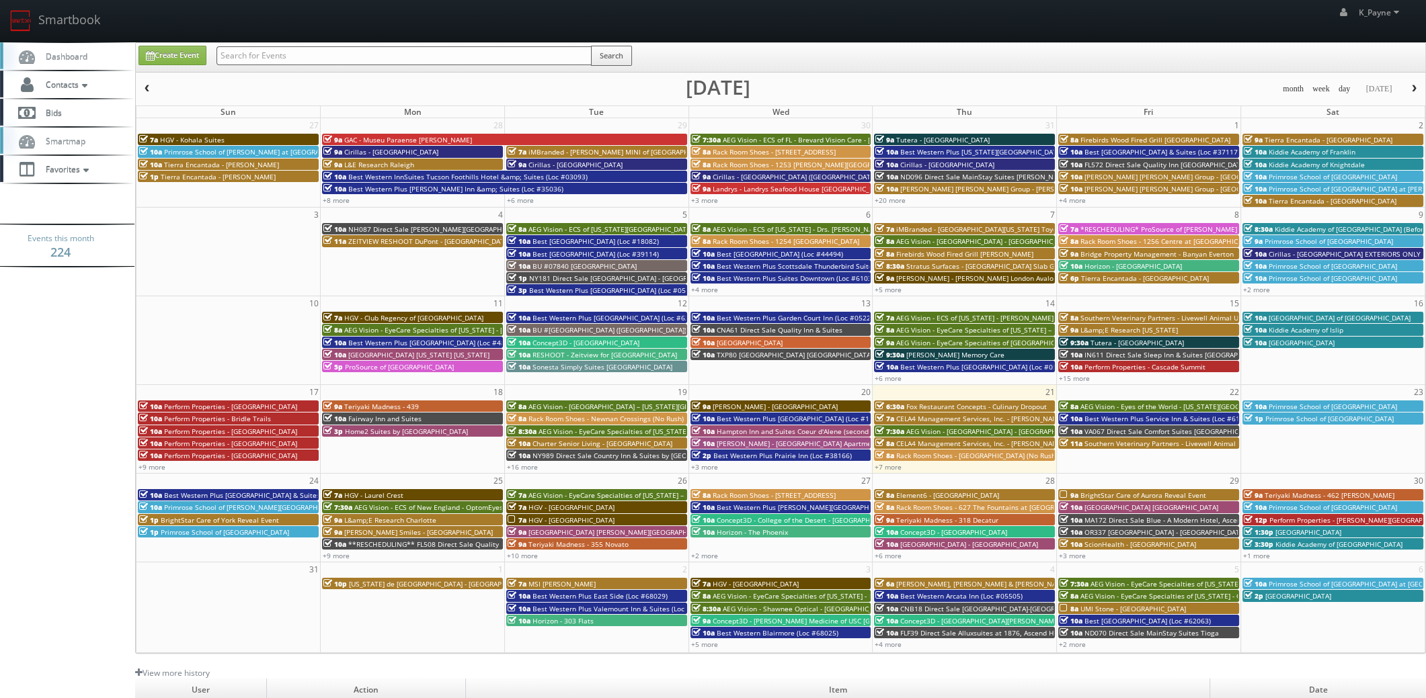
click at [248, 57] on input "text" at bounding box center [403, 55] width 375 height 19
type input "islip"
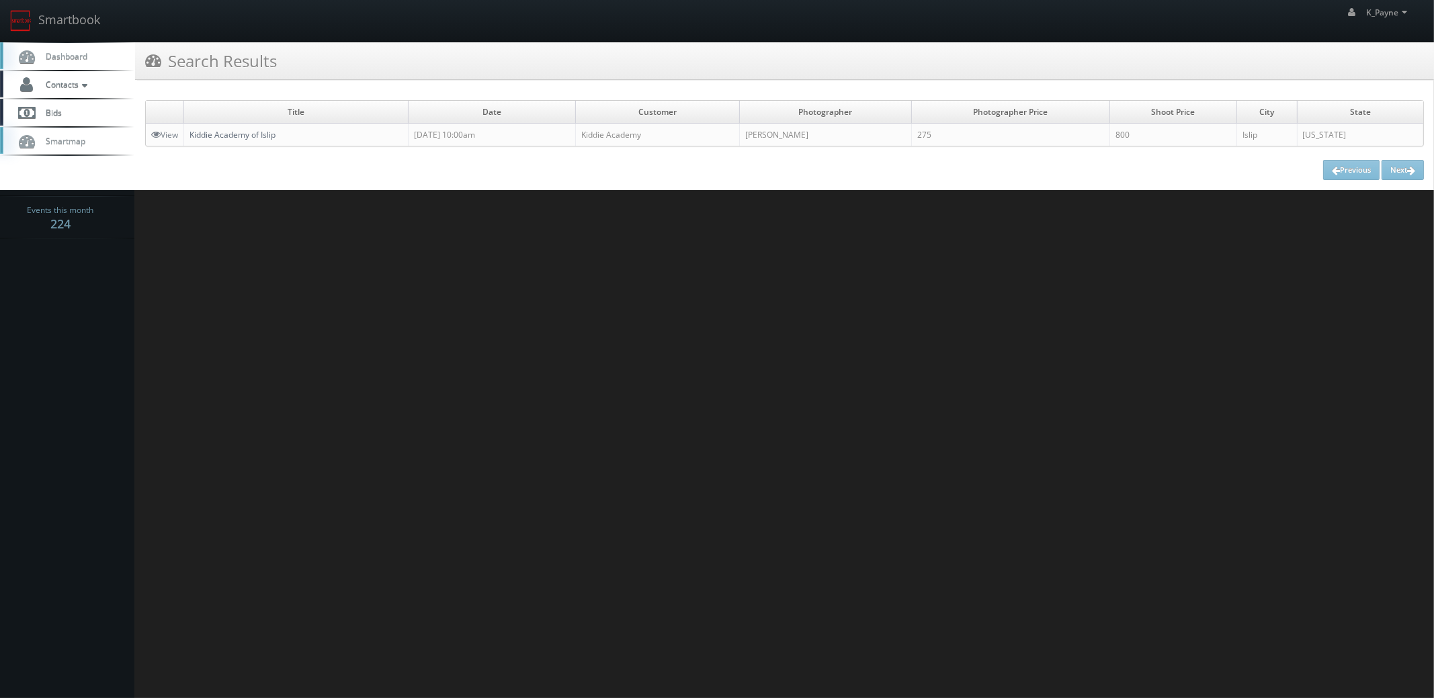
click at [271, 137] on link "Kiddie Academy of Islip" at bounding box center [233, 134] width 86 height 11
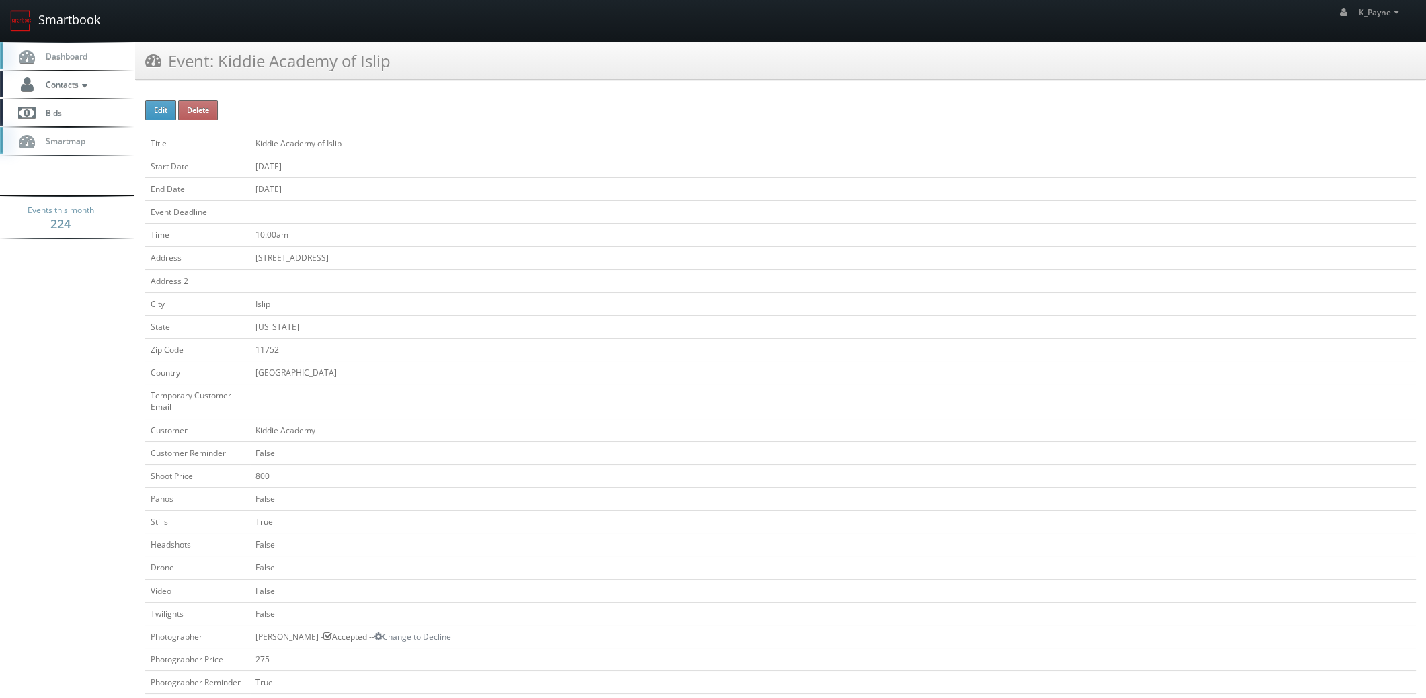
click at [81, 19] on link "Smartbook" at bounding box center [55, 21] width 110 height 42
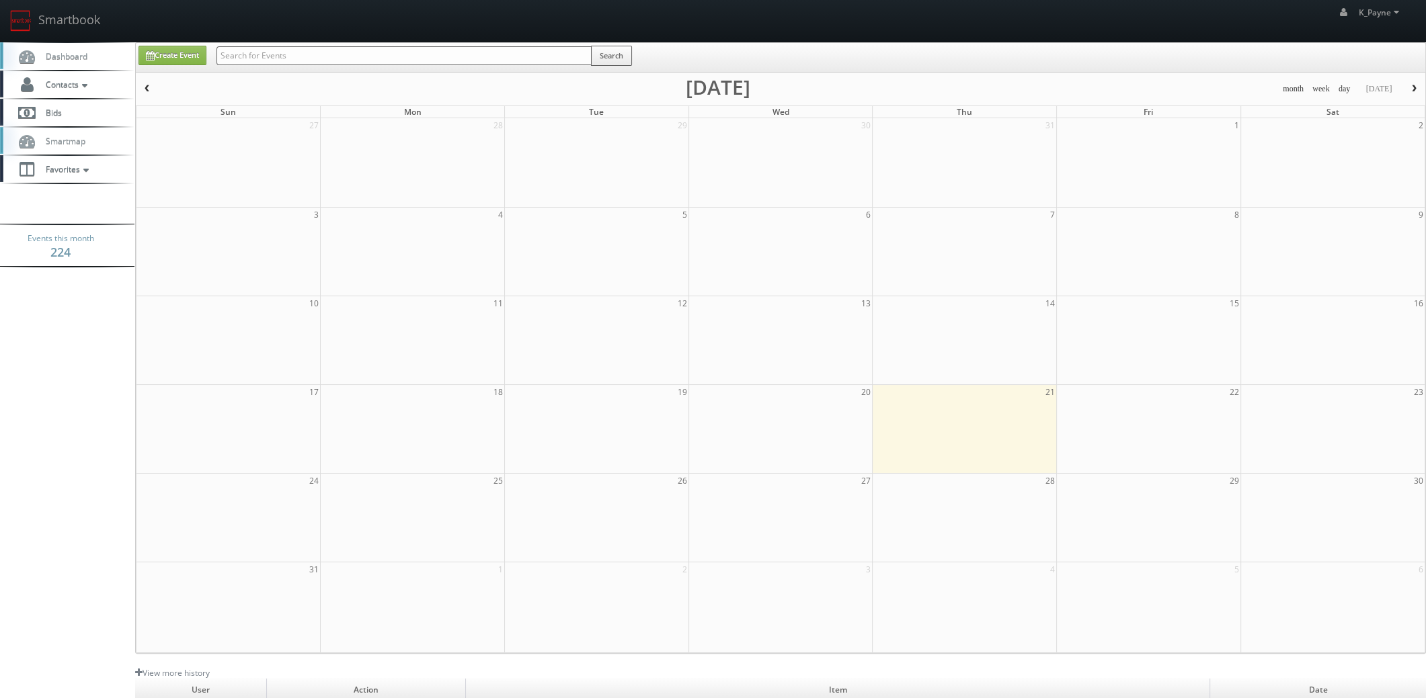
click at [237, 56] on input "text" at bounding box center [403, 55] width 375 height 19
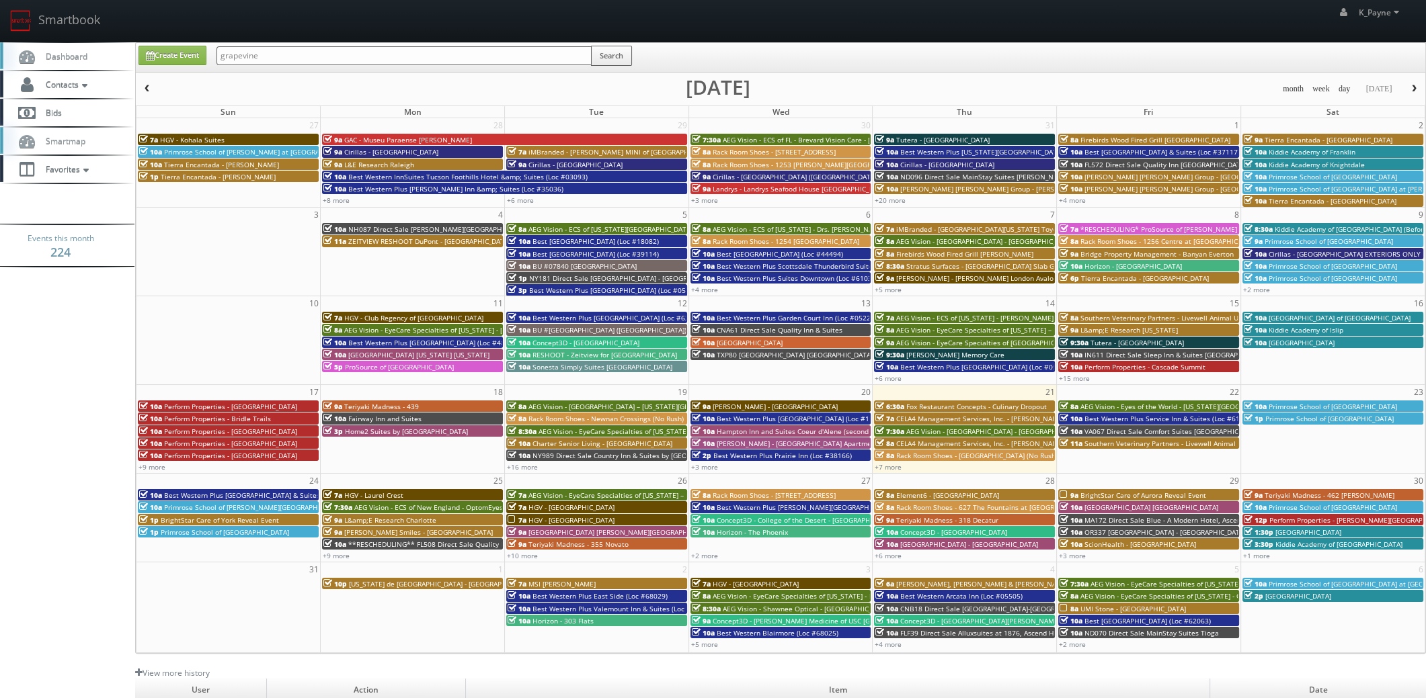
type input "grapevine"
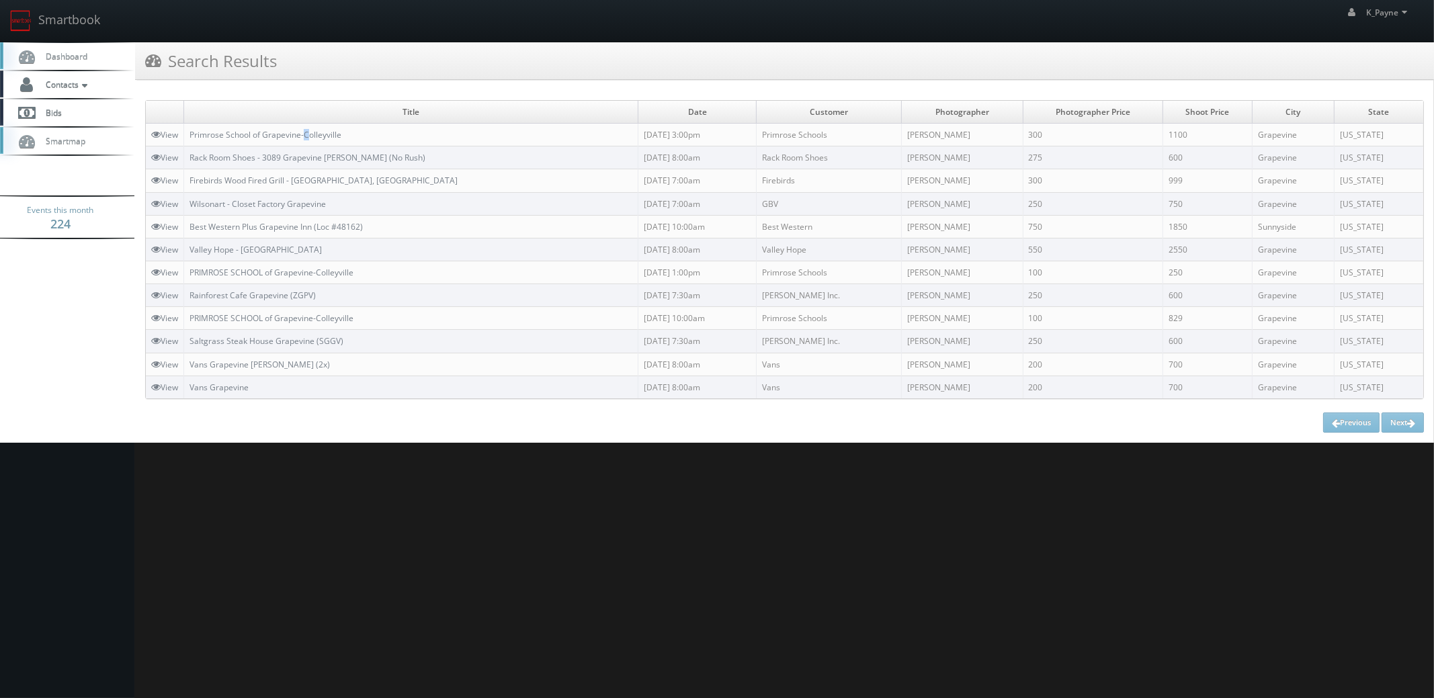
click at [308, 124] on td "Primrose School of Grapevine-Colleyville" at bounding box center [411, 135] width 454 height 23
click at [303, 133] on link "Primrose School of Grapevine-Colleyville" at bounding box center [266, 134] width 152 height 11
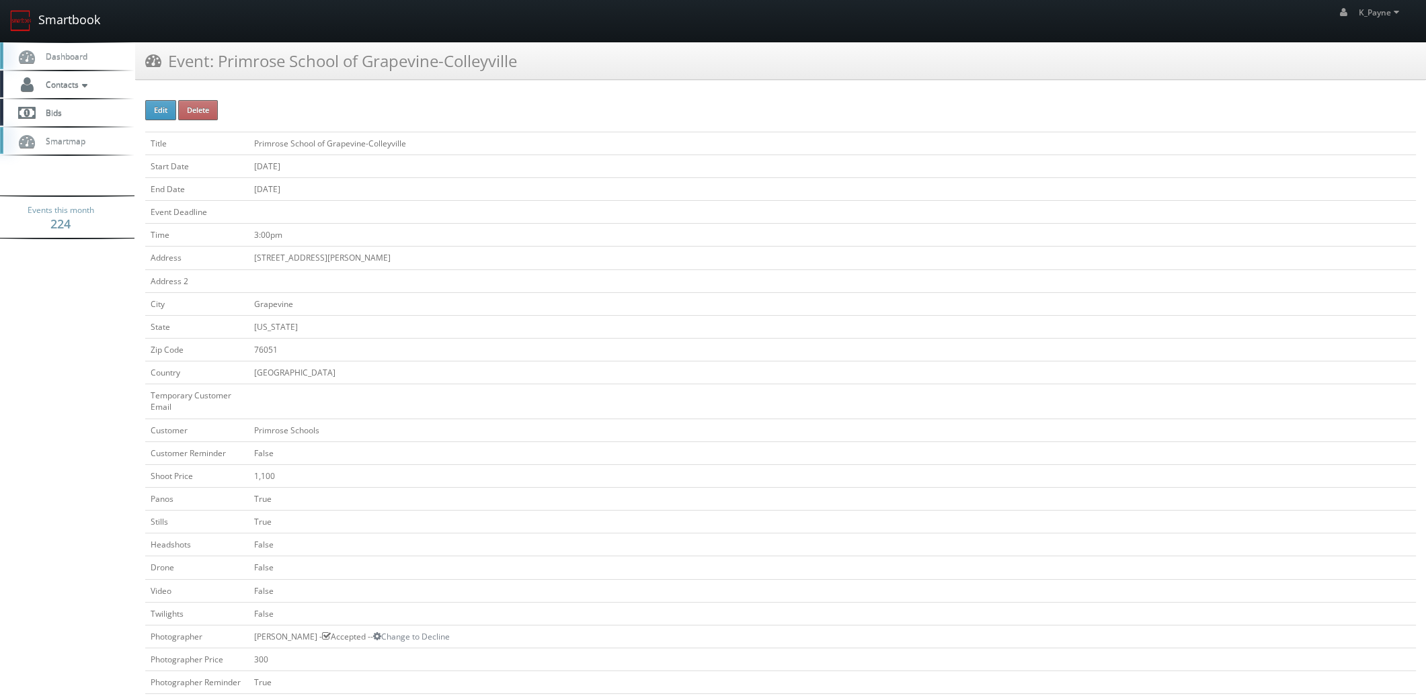
click at [76, 19] on link "Smartbook" at bounding box center [55, 21] width 110 height 42
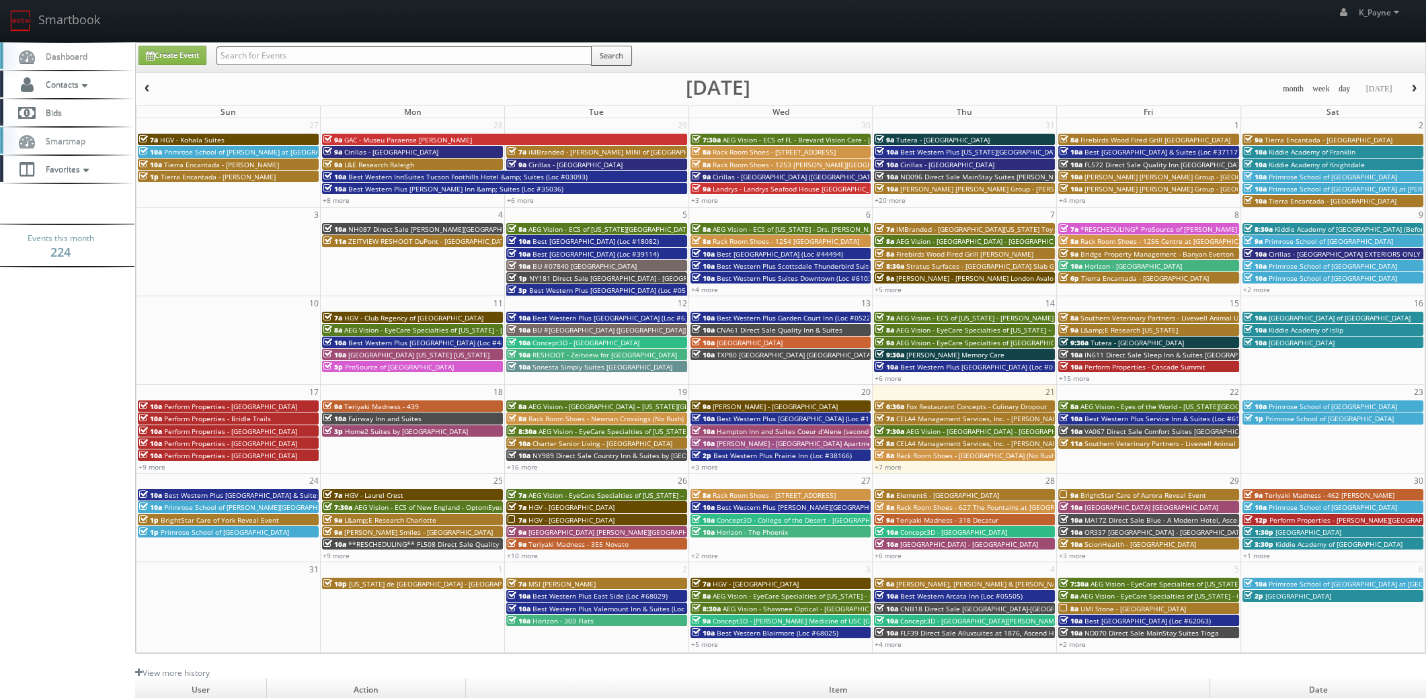
click at [273, 60] on input "text" at bounding box center [403, 55] width 375 height 19
type input "banyan"
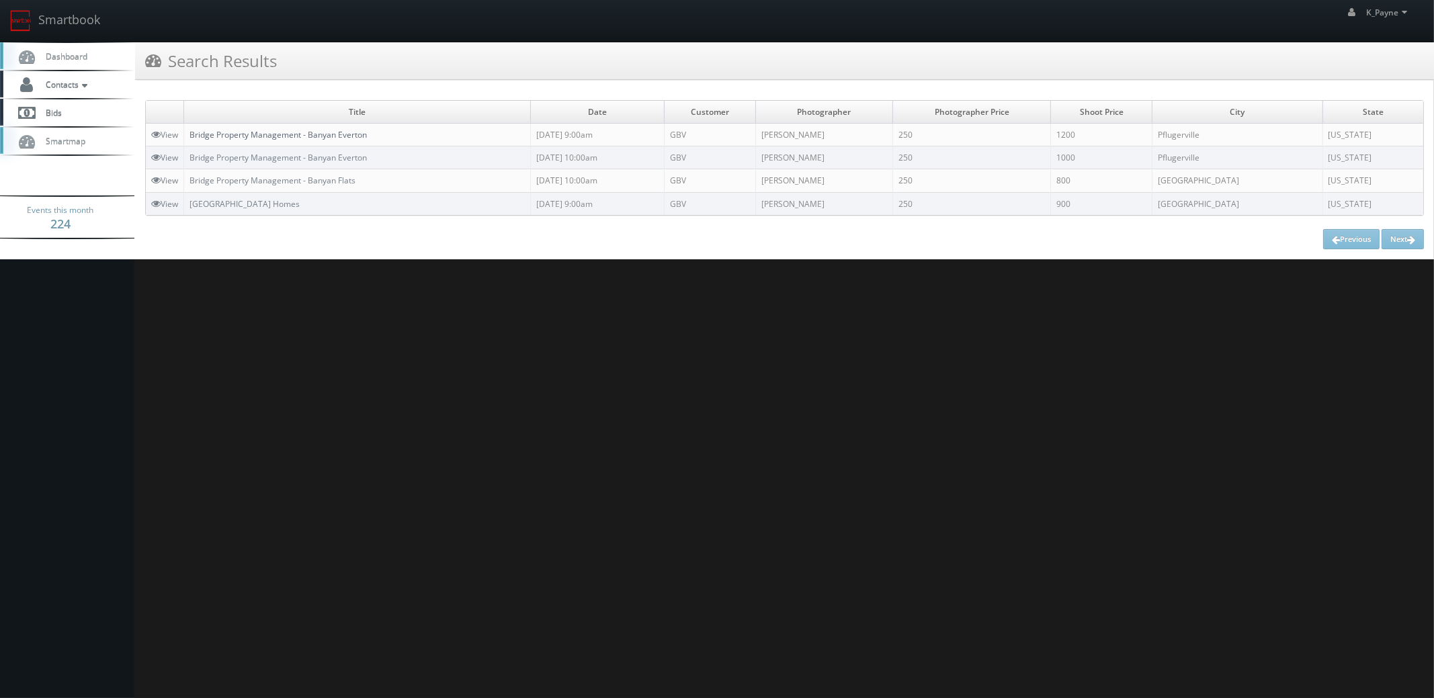
click at [350, 134] on link "Bridge Property Management - Banyan Everton" at bounding box center [278, 134] width 177 height 11
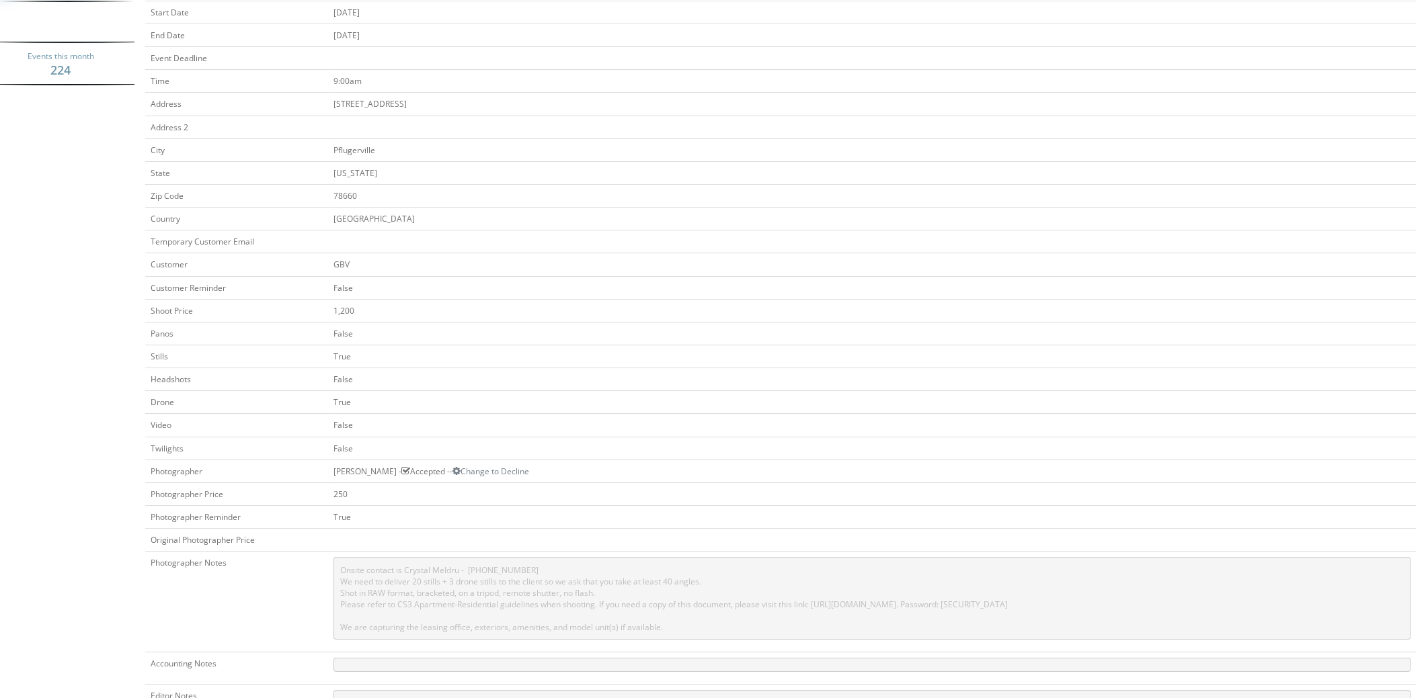
scroll to position [403, 0]
